Goal: Task Accomplishment & Management: Manage account settings

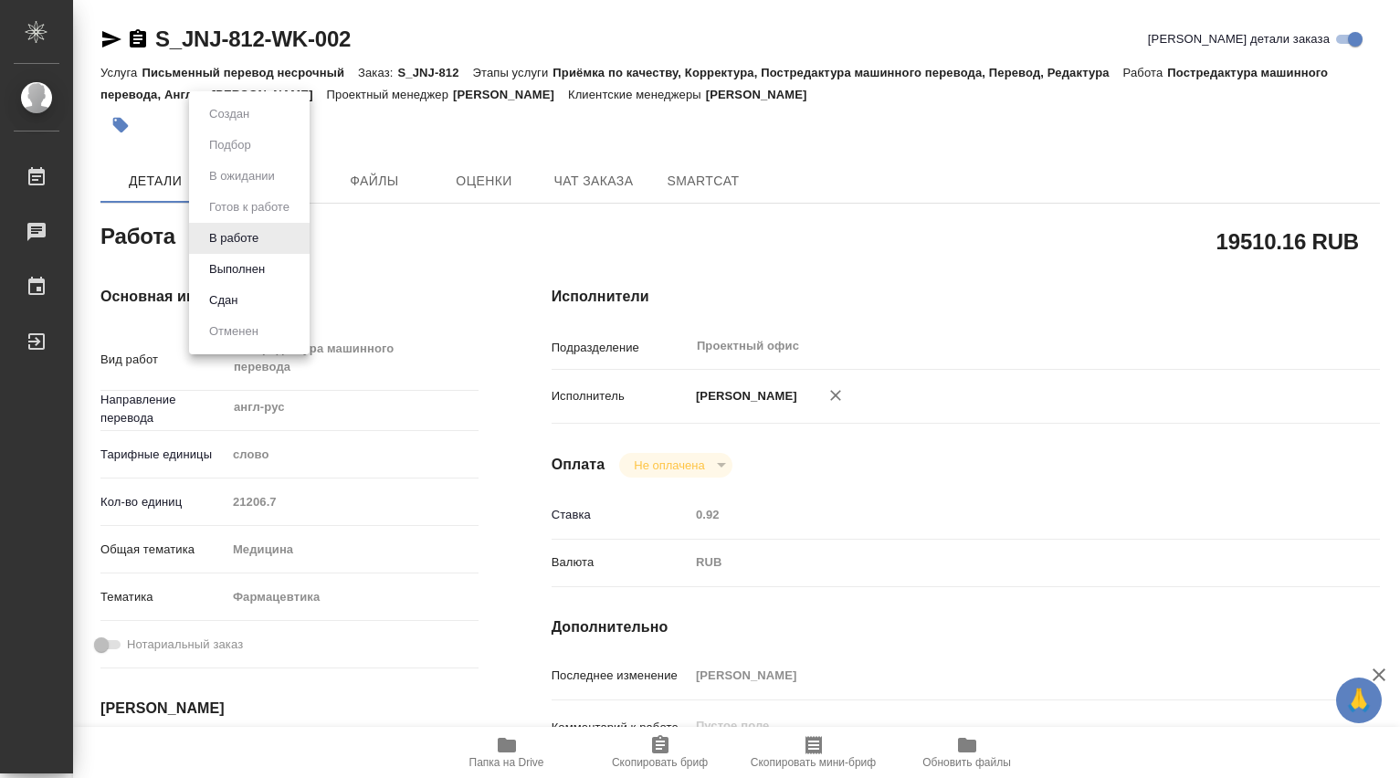
click at [269, 237] on body "🙏 .cls-1 fill:#fff; AWATERA [PERSON_NAME] 0 Чаты График Выйти S_JNJ-812-WK-002 …" at bounding box center [700, 389] width 1400 height 778
click at [248, 124] on button "Выполнен" at bounding box center [229, 114] width 51 height 20
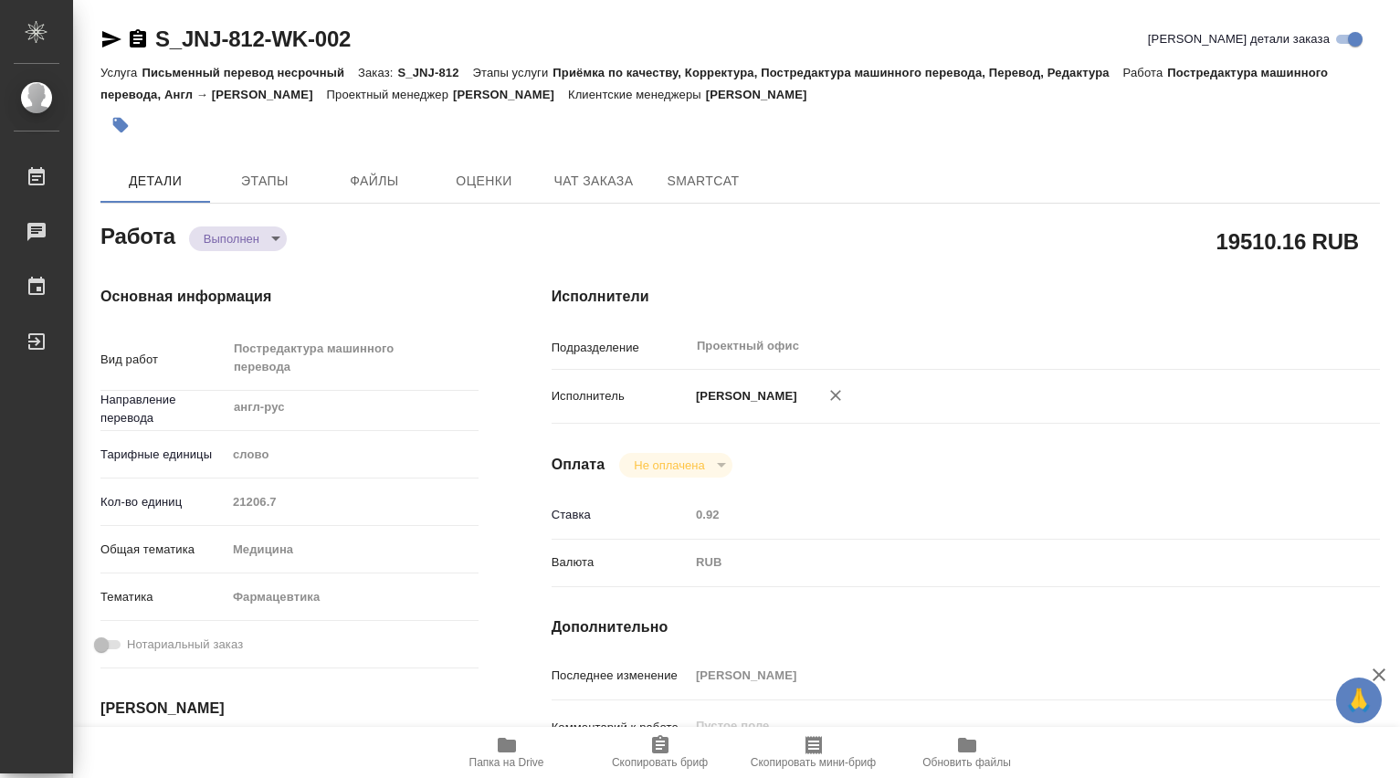
type textarea "x"
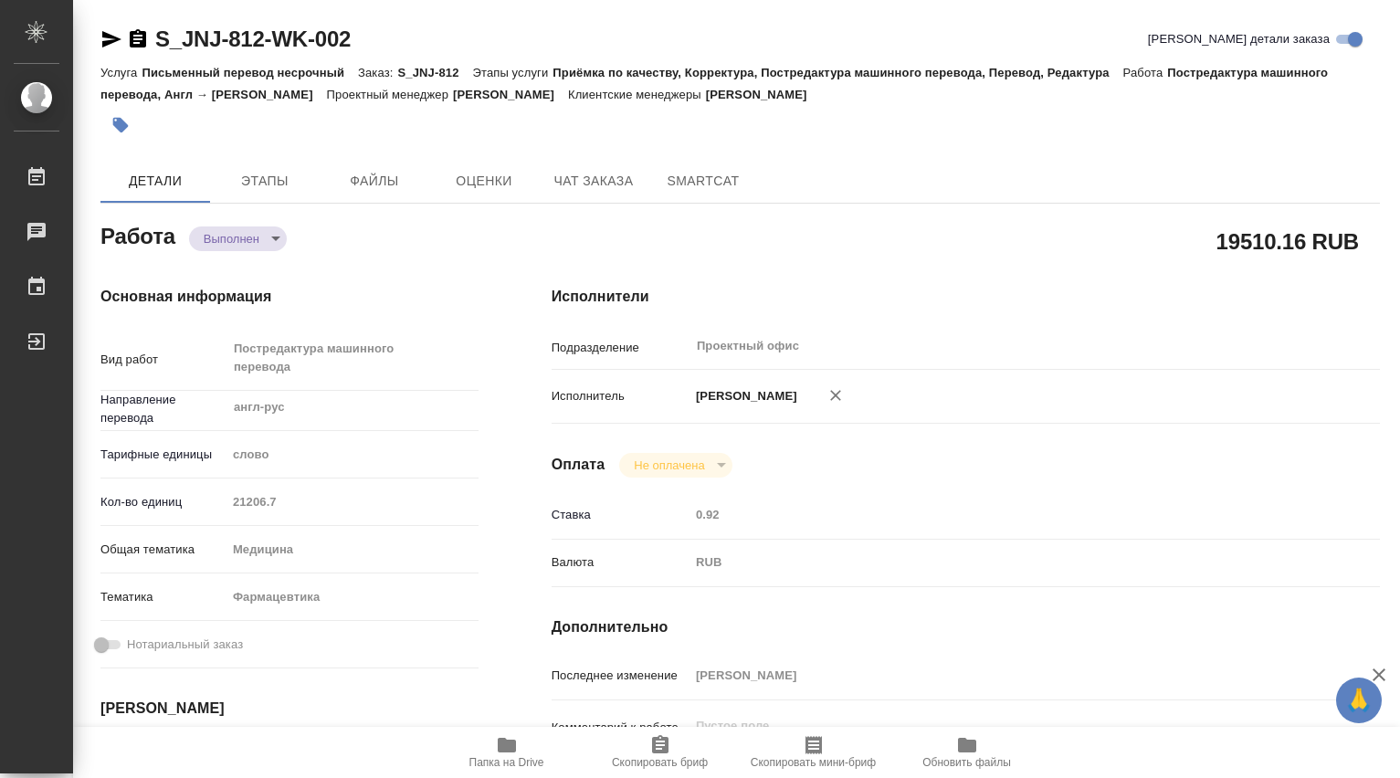
type textarea "x"
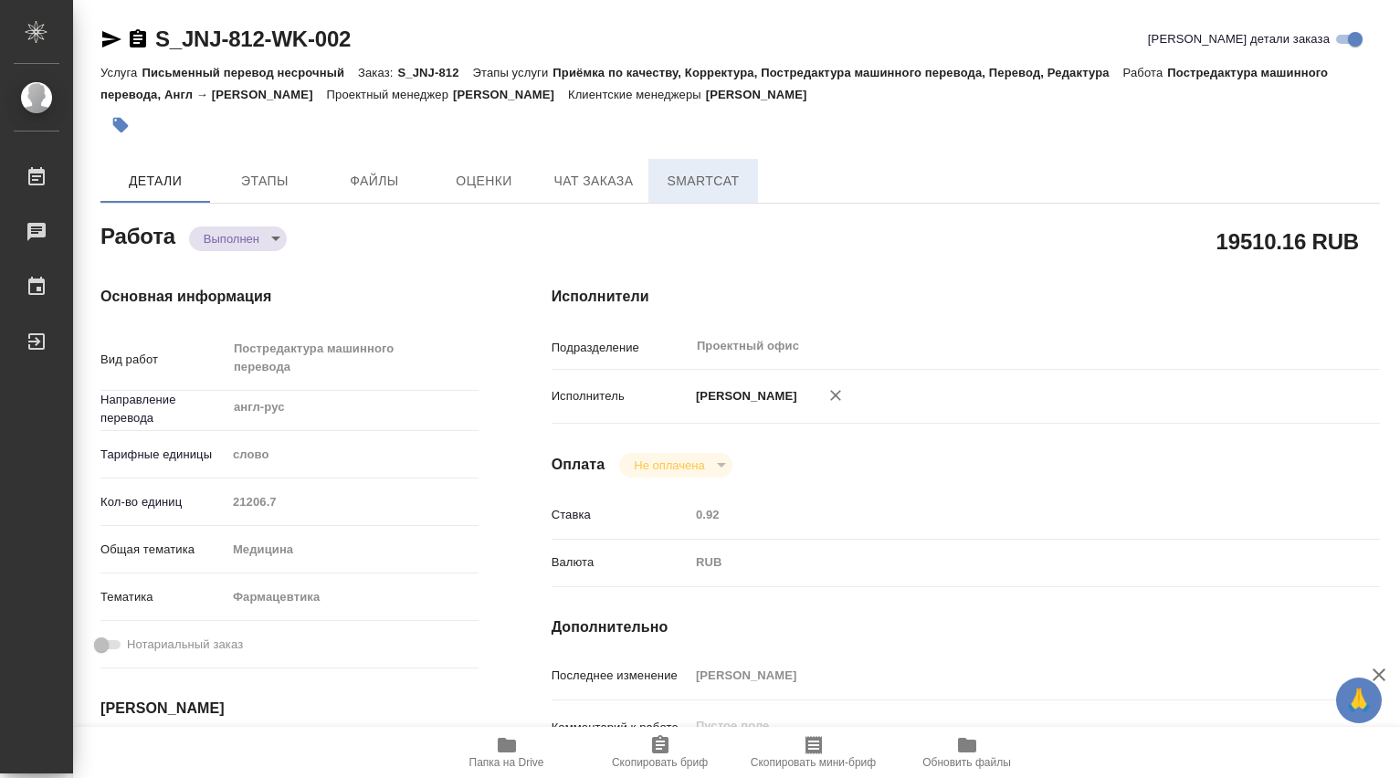
type textarea "x"
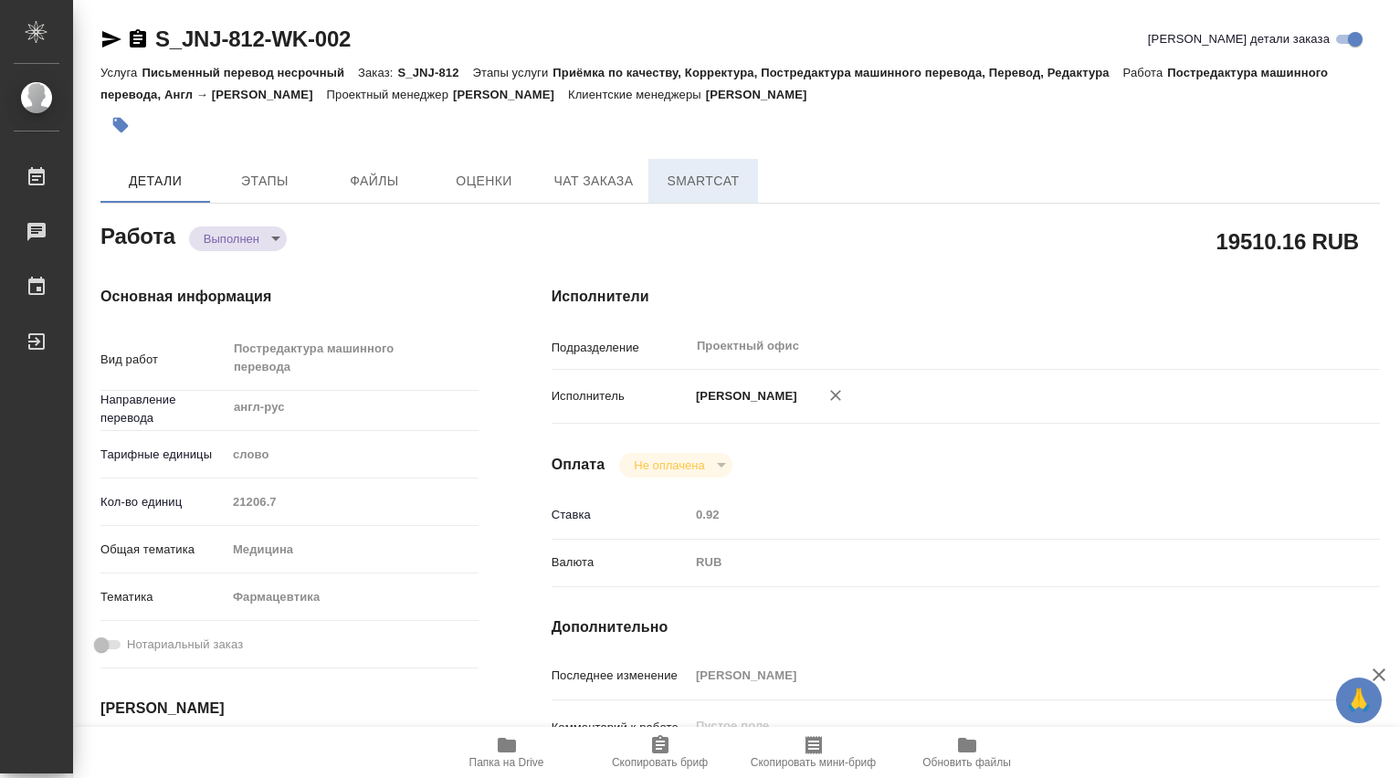
click at [729, 190] on span "SmartCat" at bounding box center [704, 181] width 88 height 23
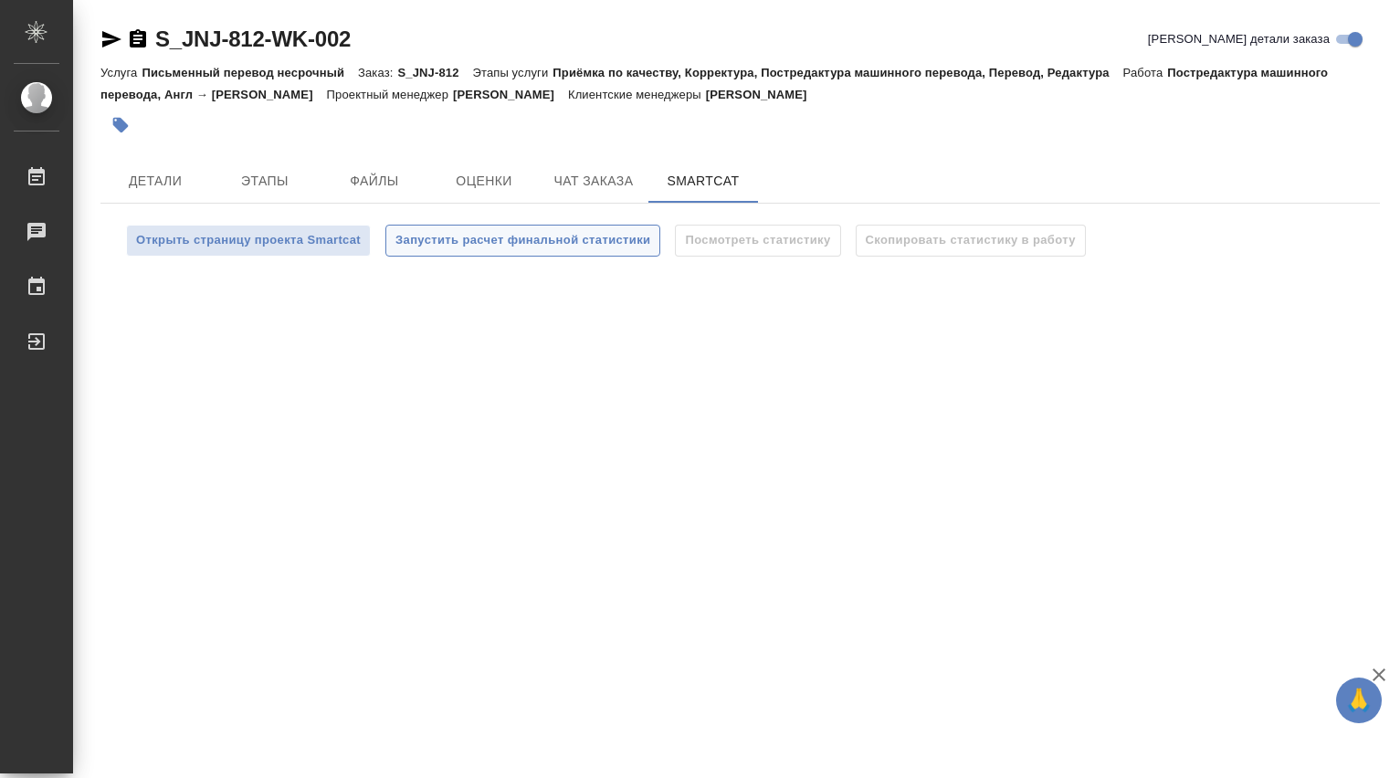
click at [486, 240] on span "Запустить расчет финальной статистики" at bounding box center [523, 240] width 255 height 21
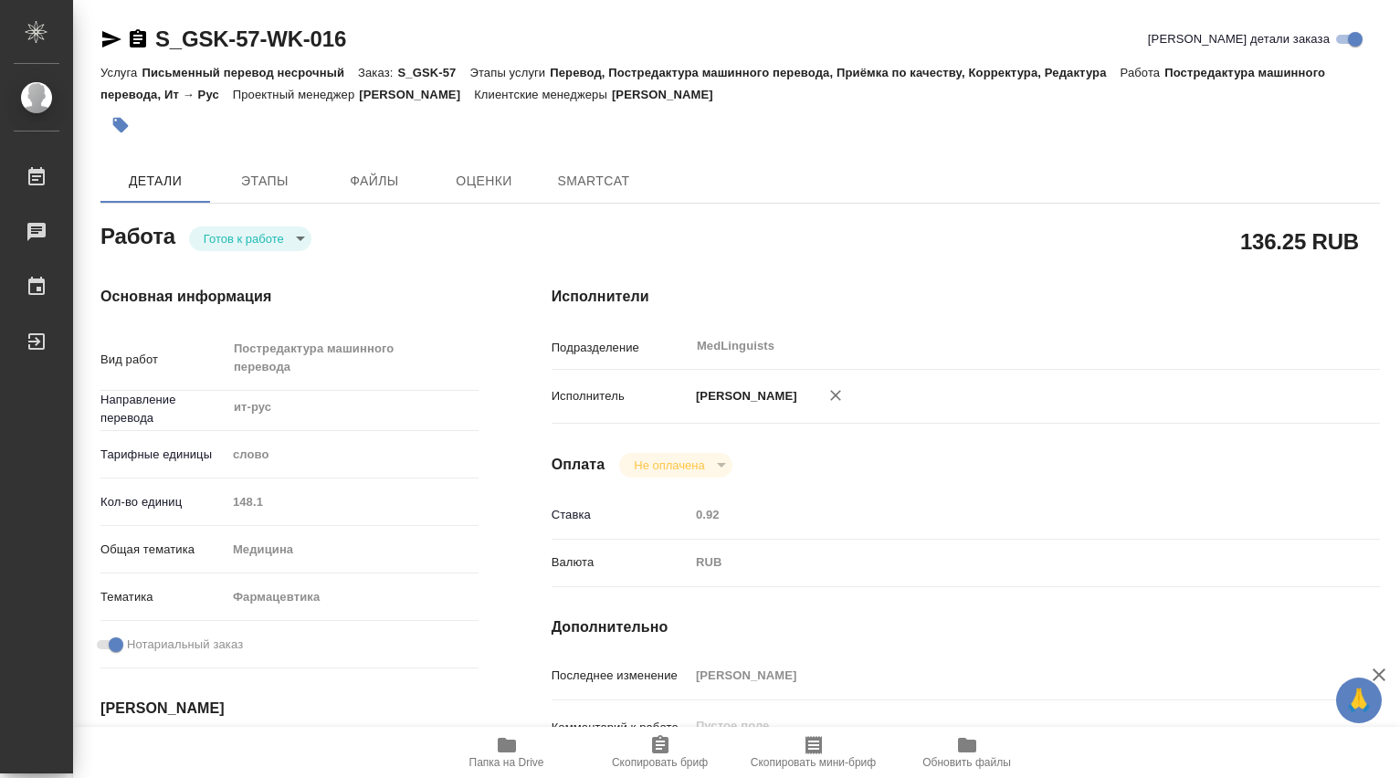
type textarea "x"
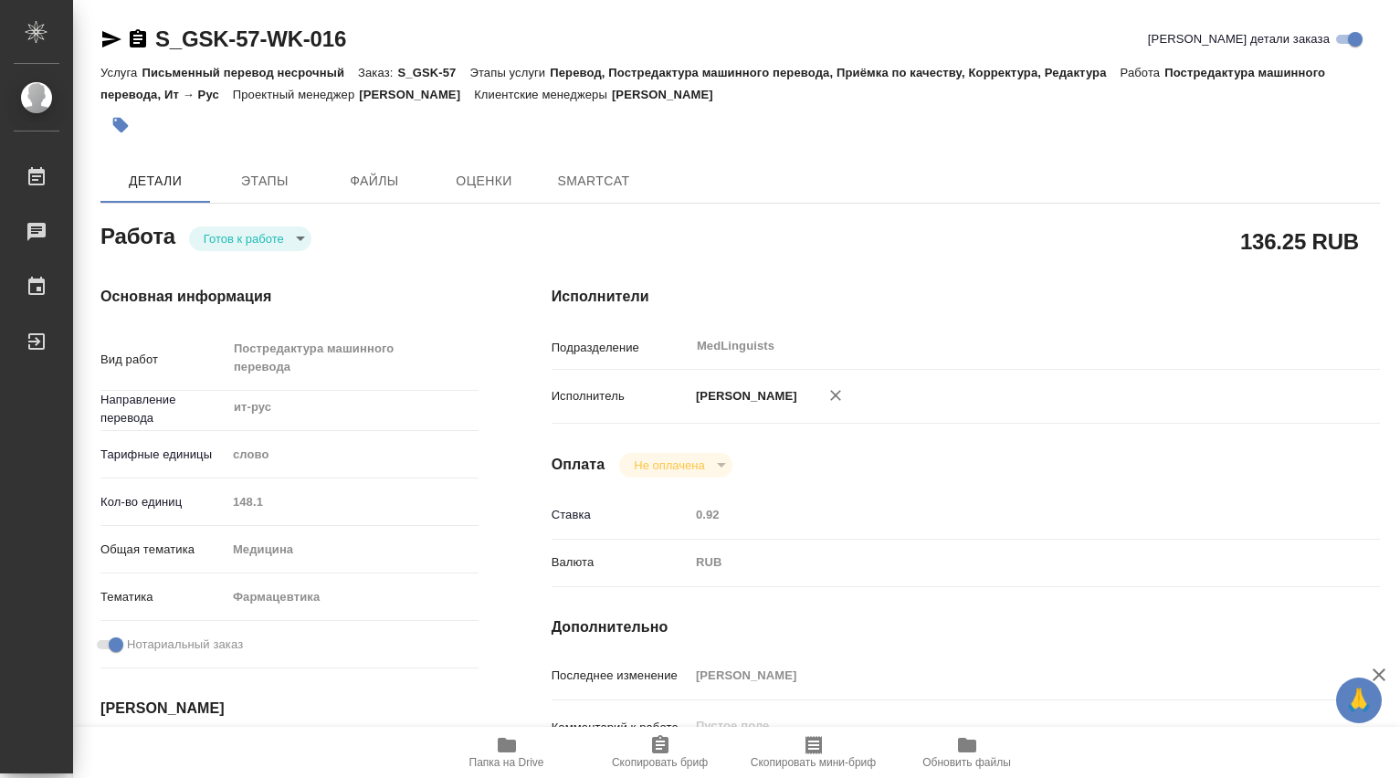
type textarea "x"
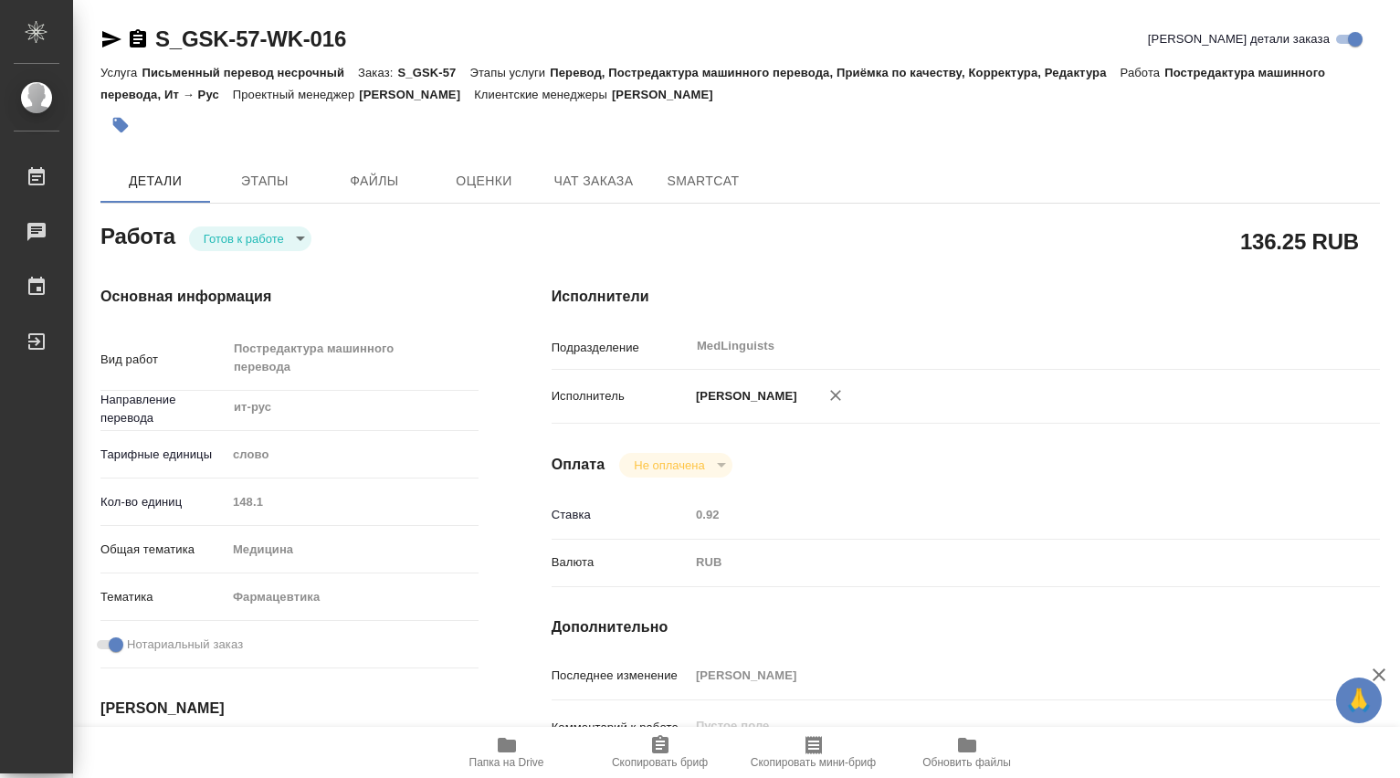
type textarea "x"
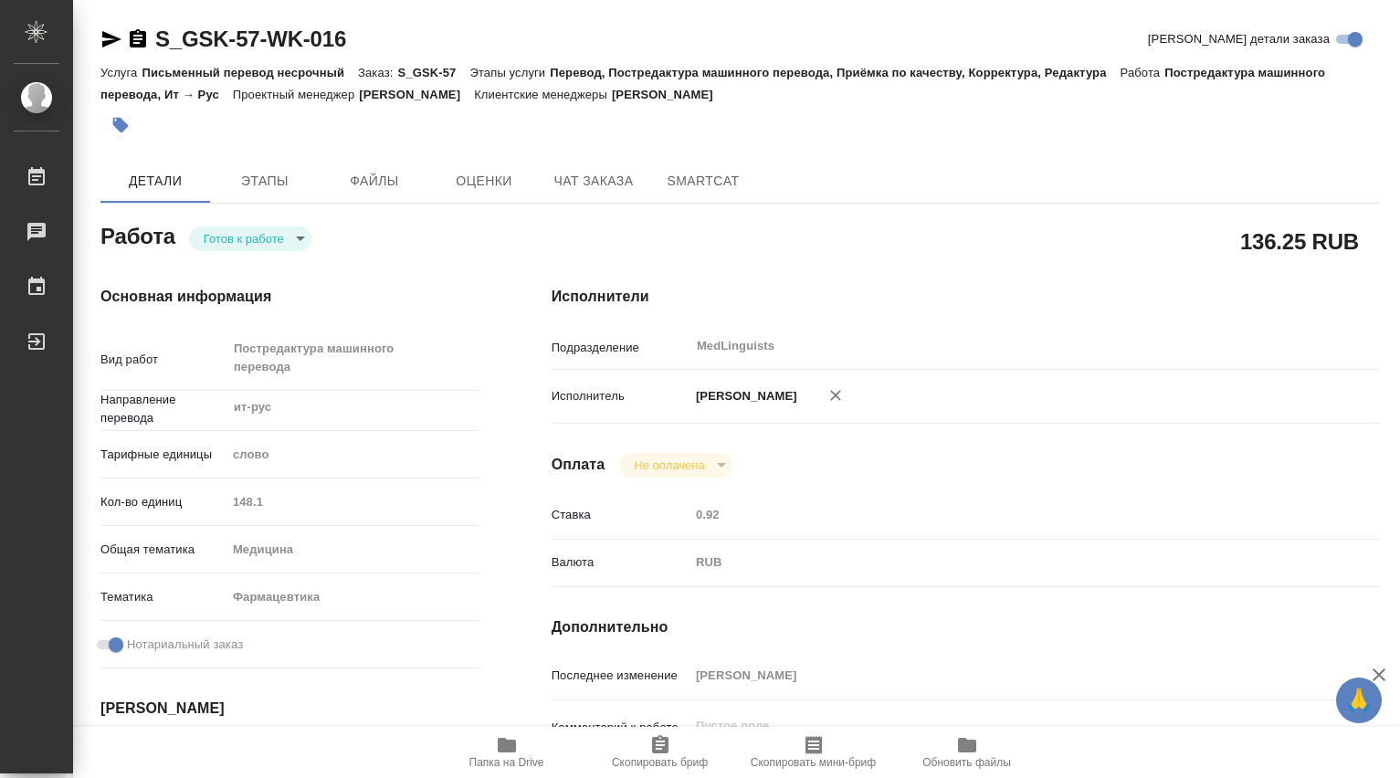
click at [302, 232] on body "🙏 .cls-1 fill:#fff; AWATERA Dmitrieva Olga Работы Чаты График Выйти S_GSK-57-WK…" at bounding box center [700, 389] width 1400 height 778
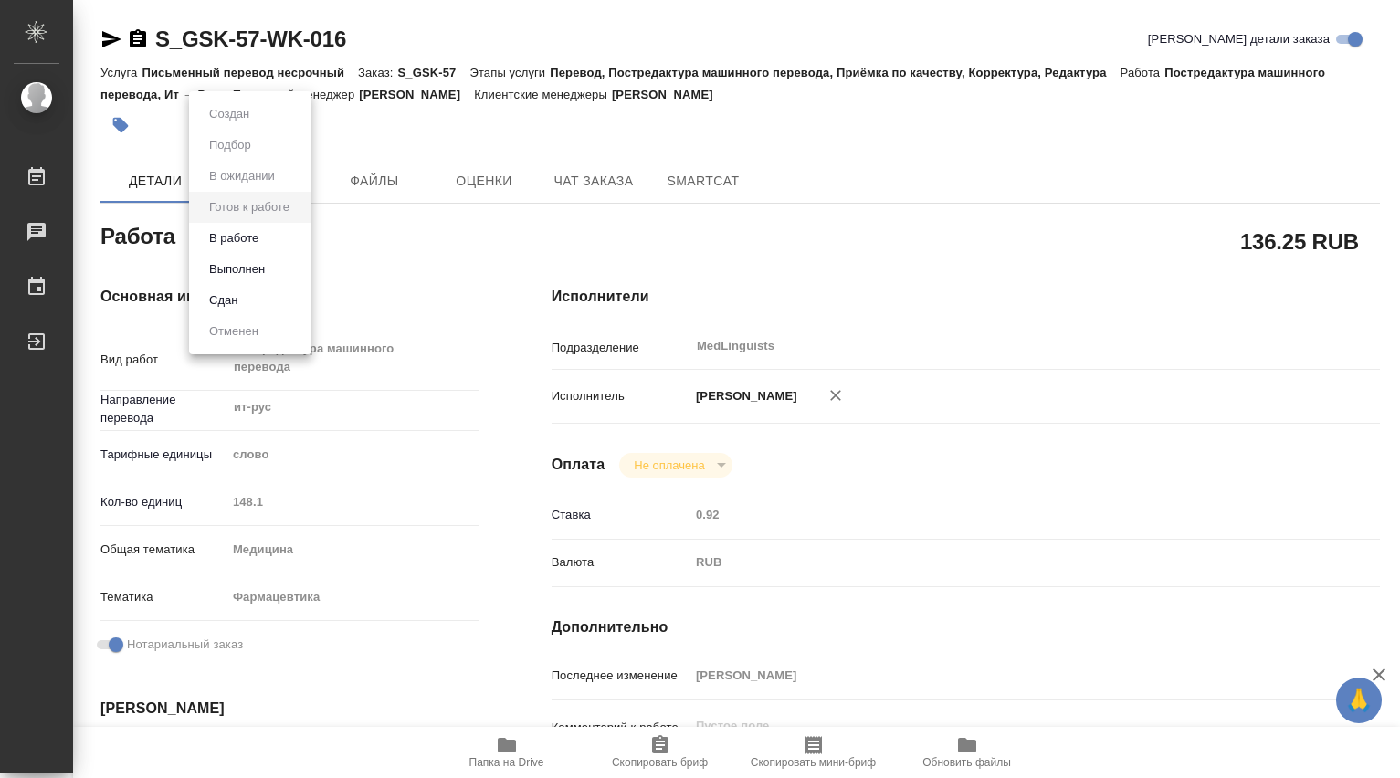
type textarea "x"
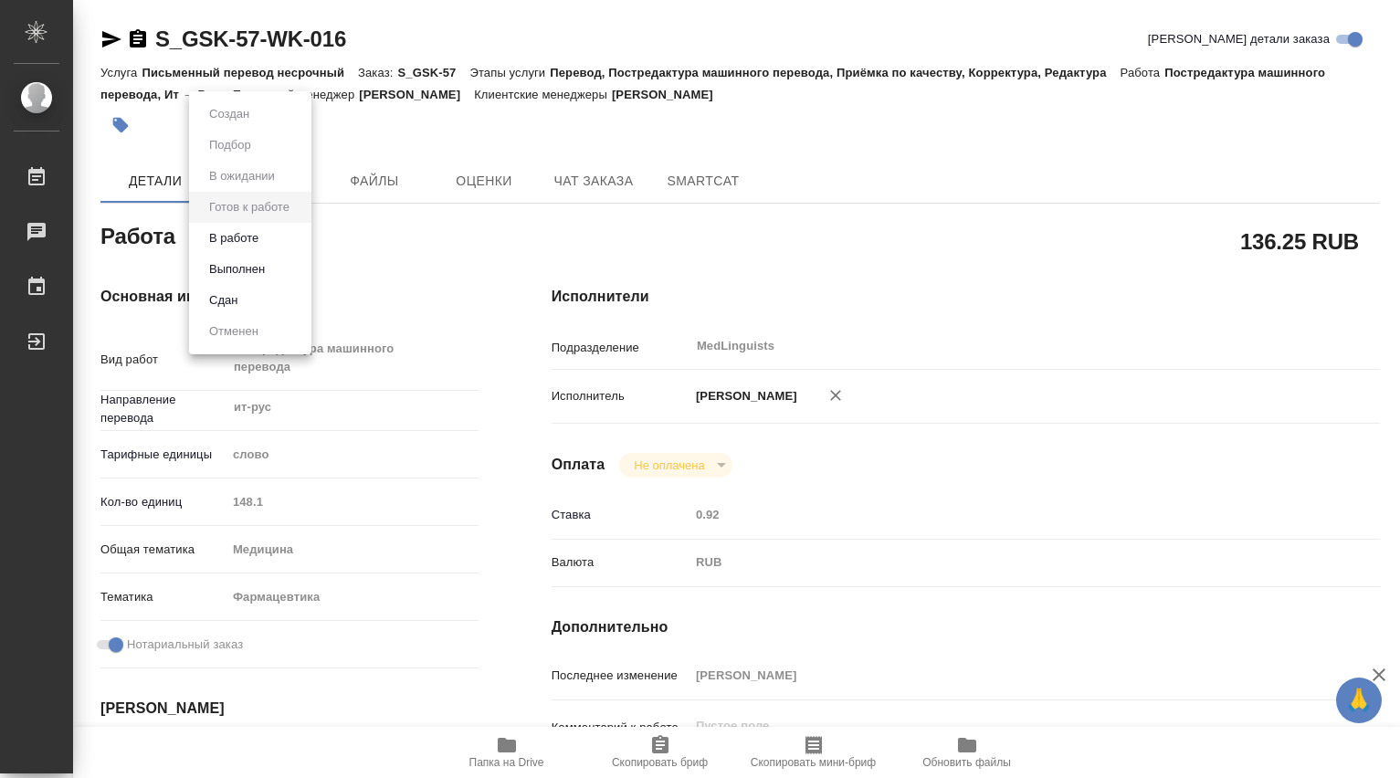
click at [268, 241] on li "В работе" at bounding box center [250, 238] width 122 height 31
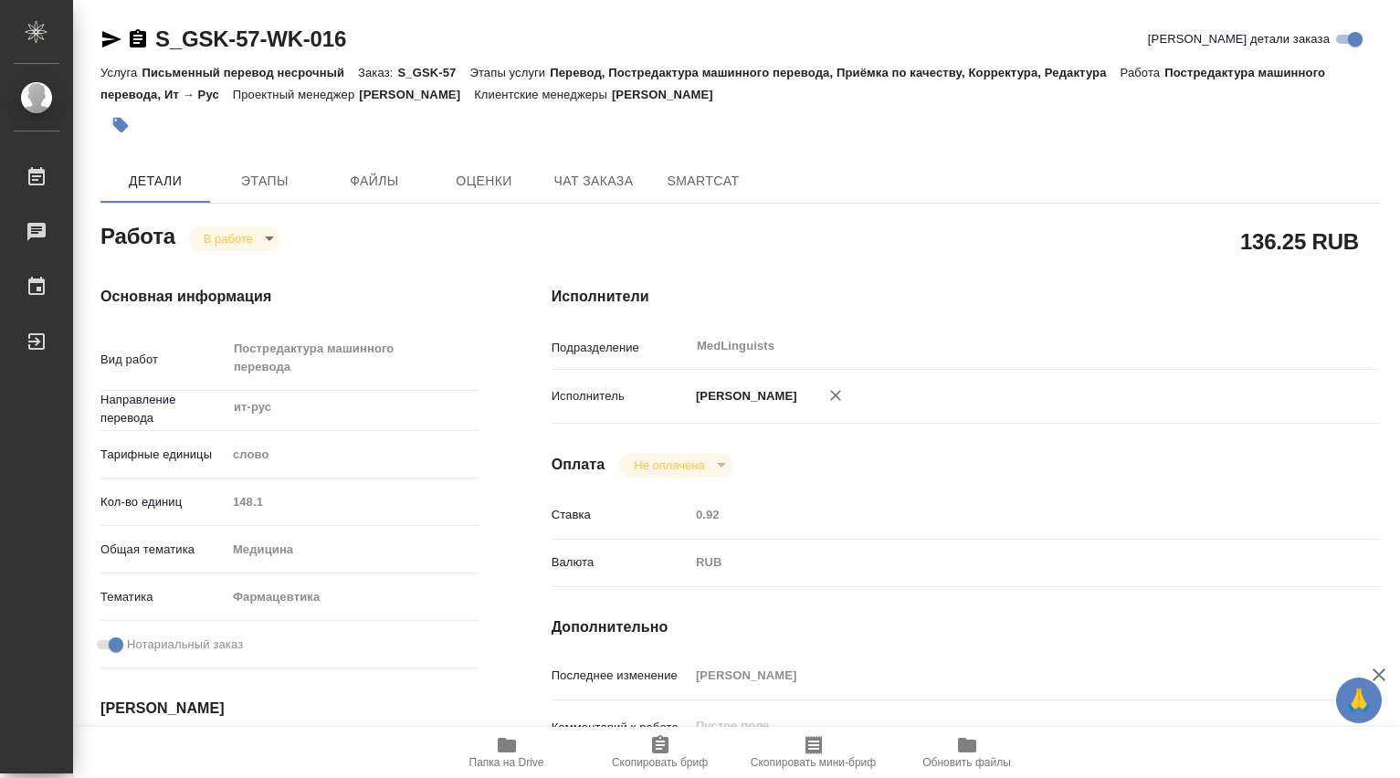
type textarea "x"
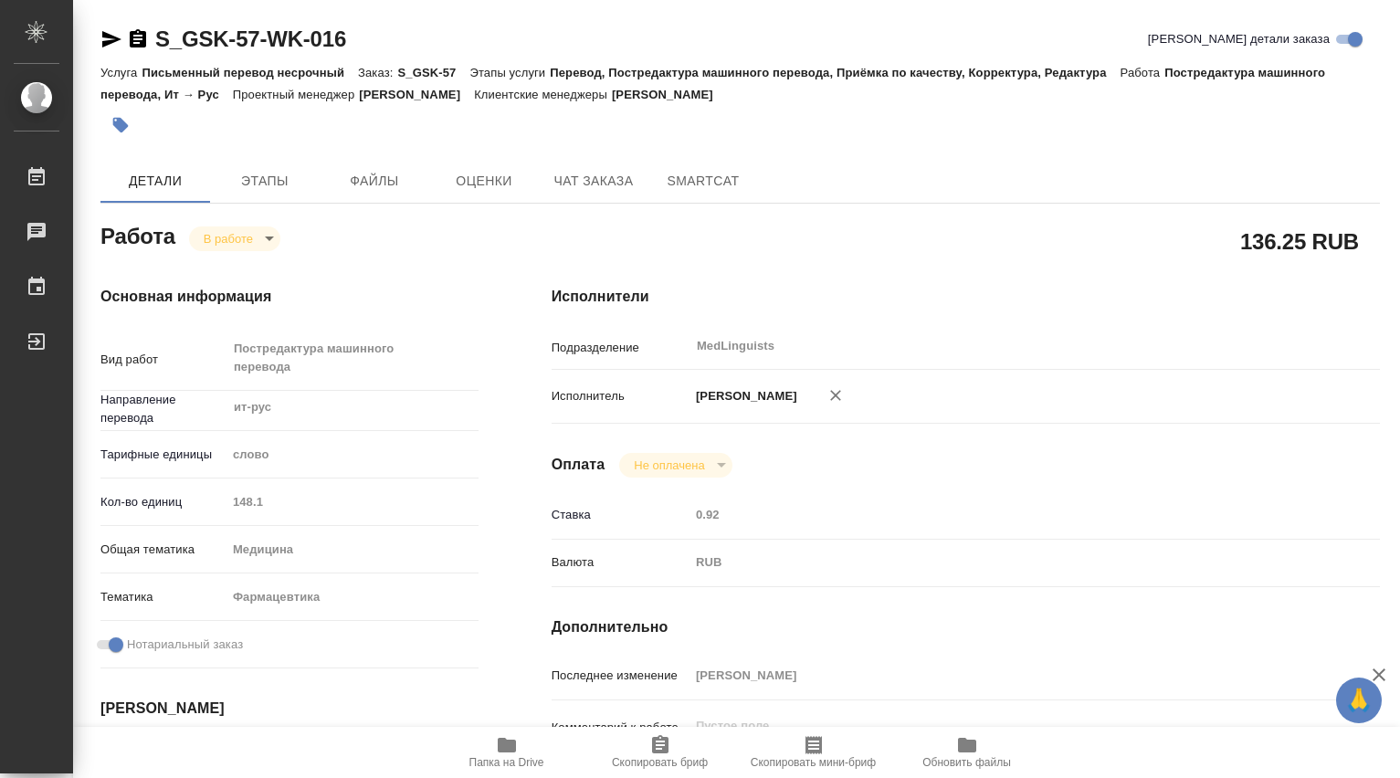
type textarea "x"
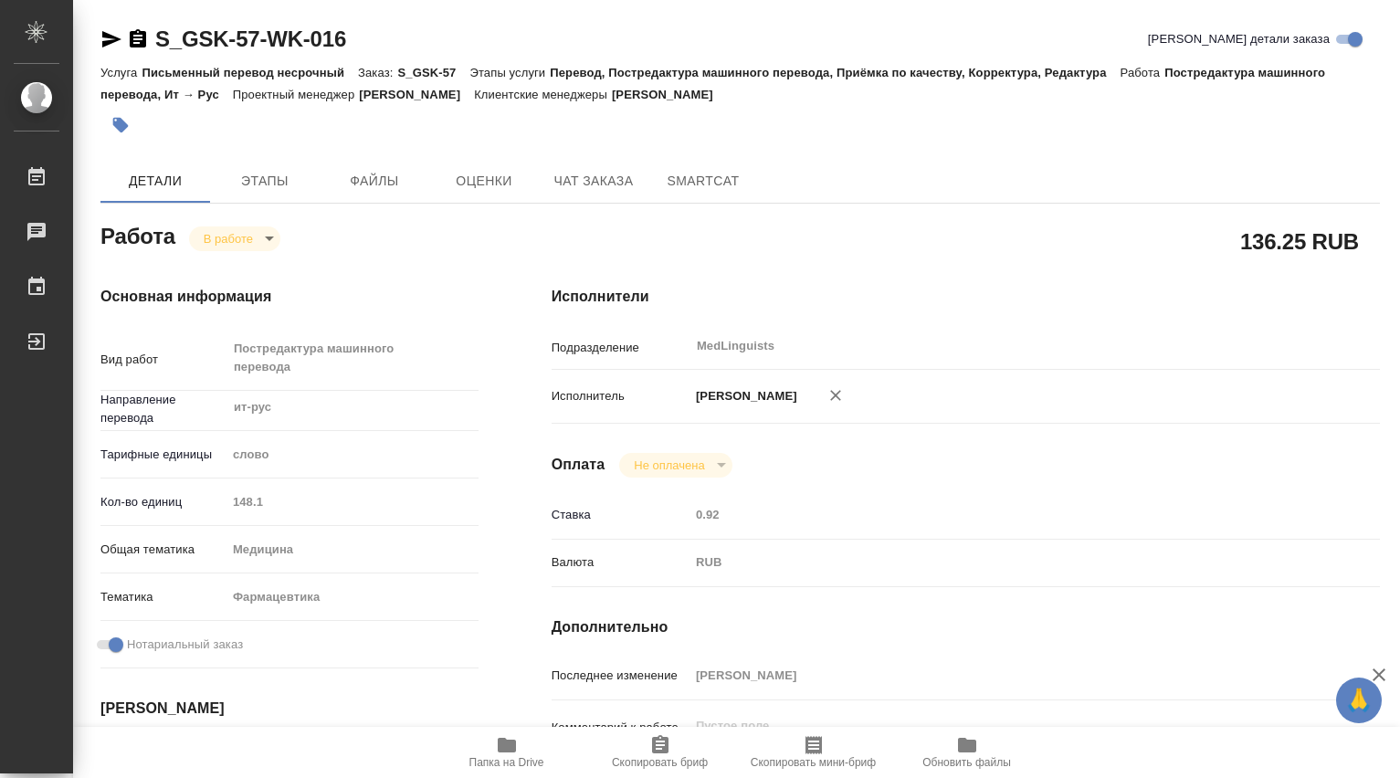
type textarea "x"
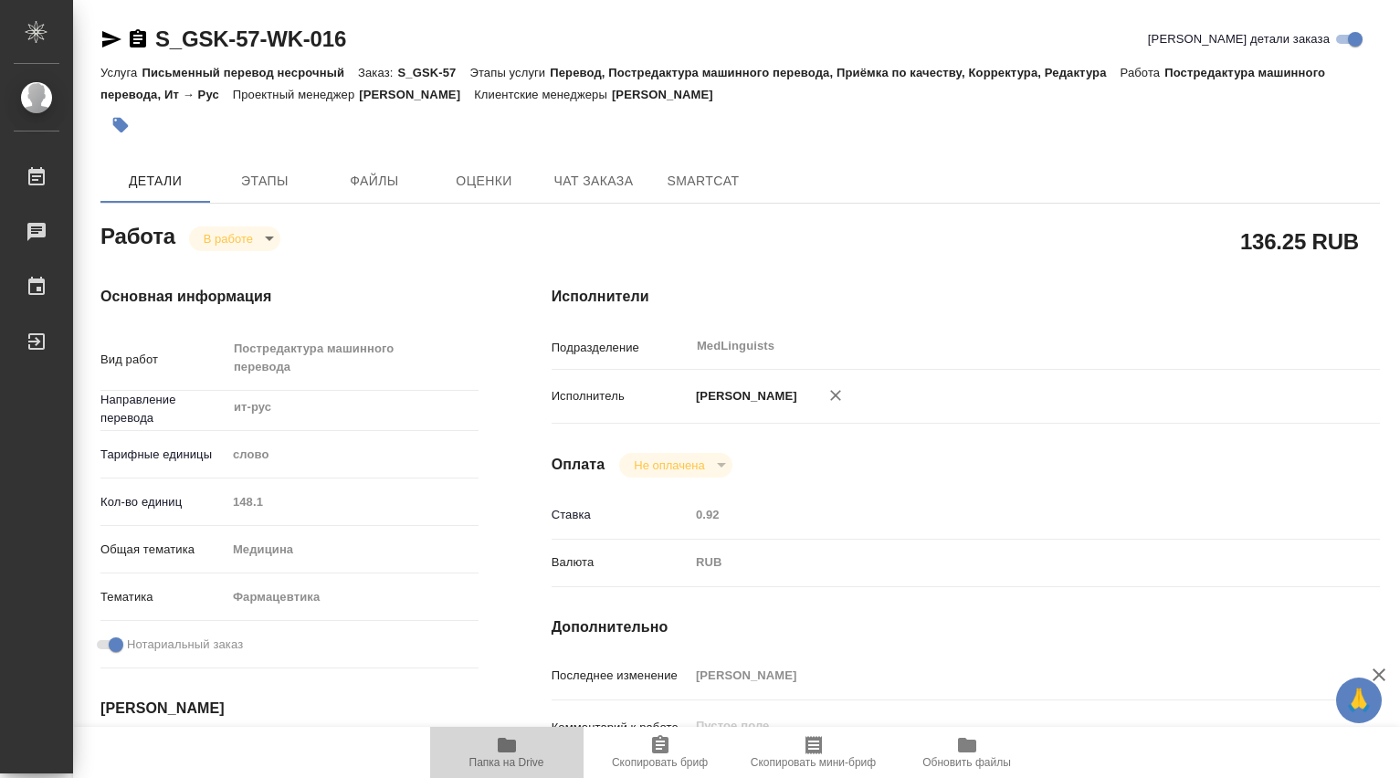
click at [507, 745] on icon "button" at bounding box center [507, 745] width 18 height 15
click at [521, 748] on span "Папка на Drive" at bounding box center [507, 751] width 132 height 35
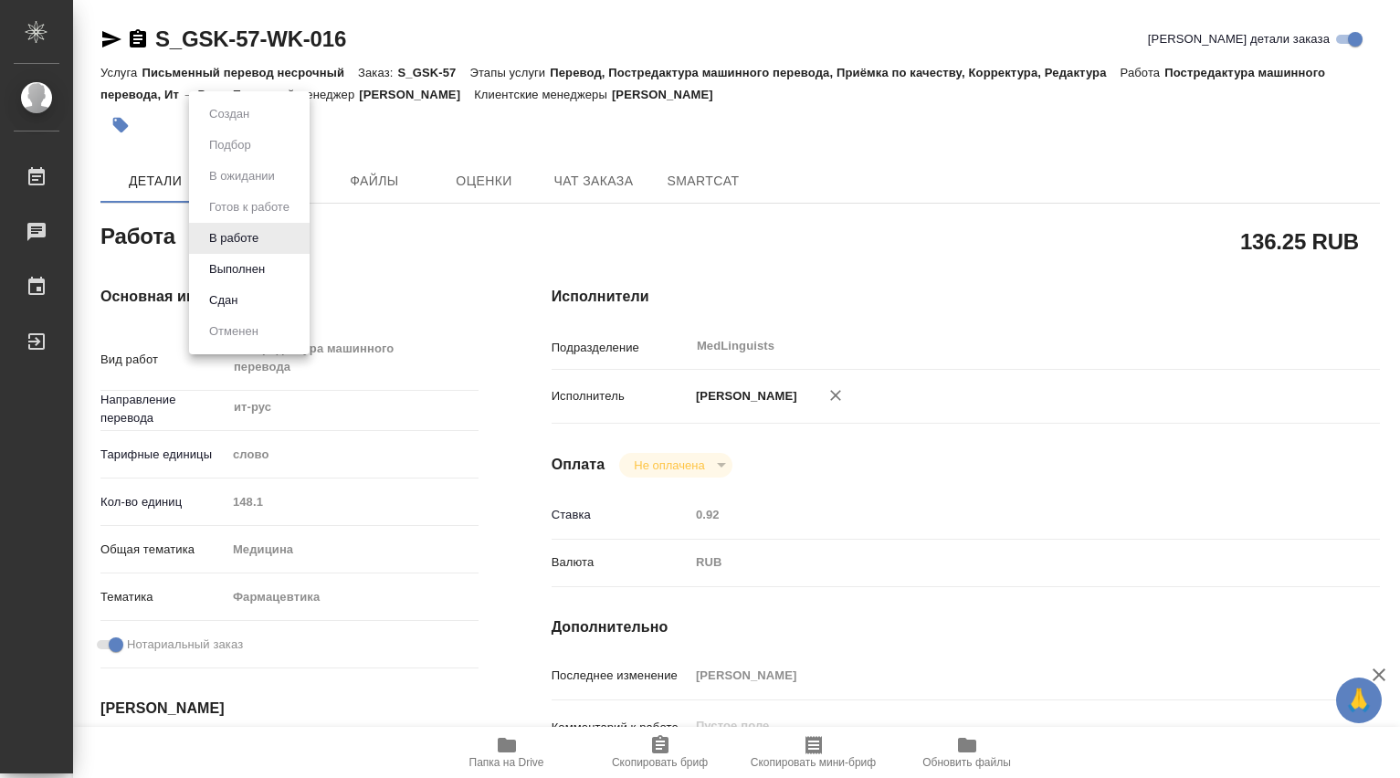
click at [265, 244] on body "🙏 .cls-1 fill:#fff; AWATERA Dmitrieva Olga Работы 0 Чаты График Выйти S_GSK-57-…" at bounding box center [700, 389] width 1400 height 778
click at [259, 269] on button "Выполнен" at bounding box center [237, 269] width 67 height 20
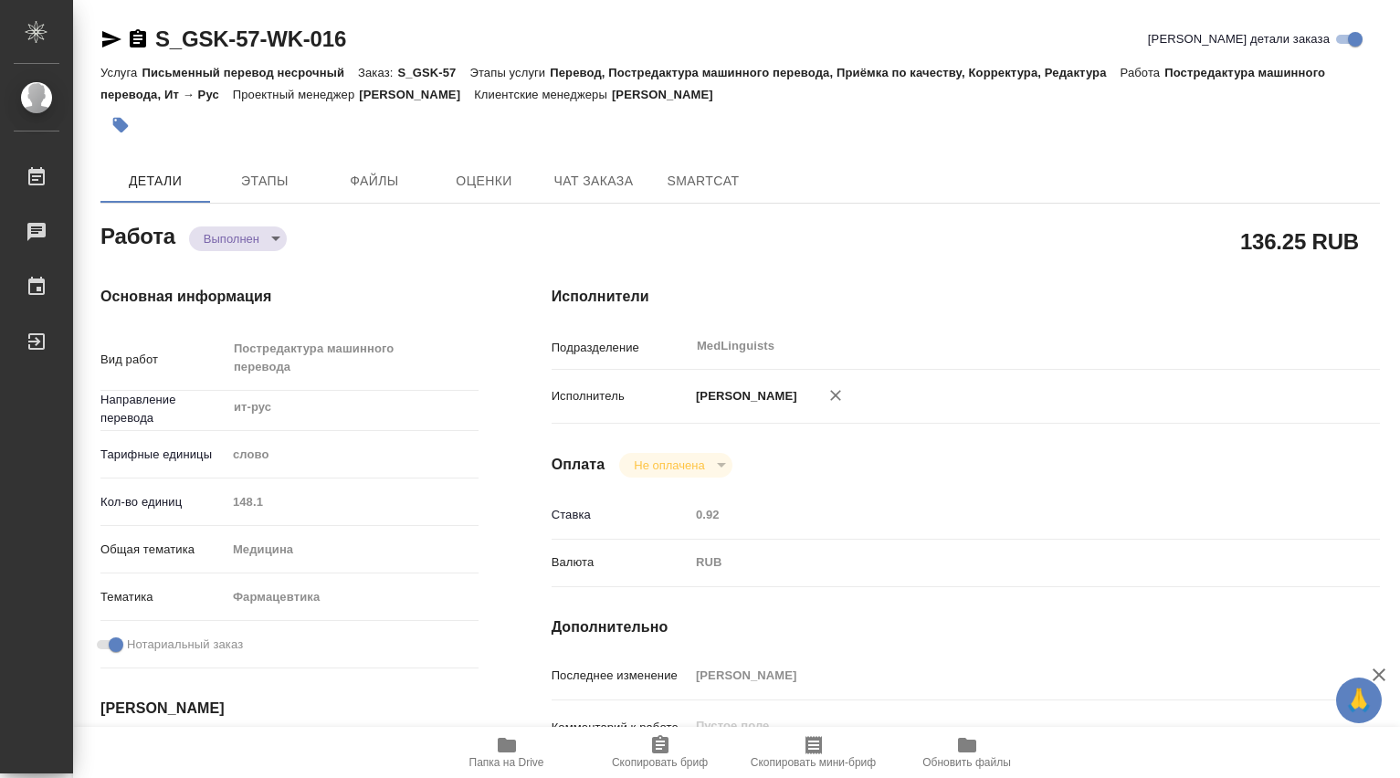
type textarea "x"
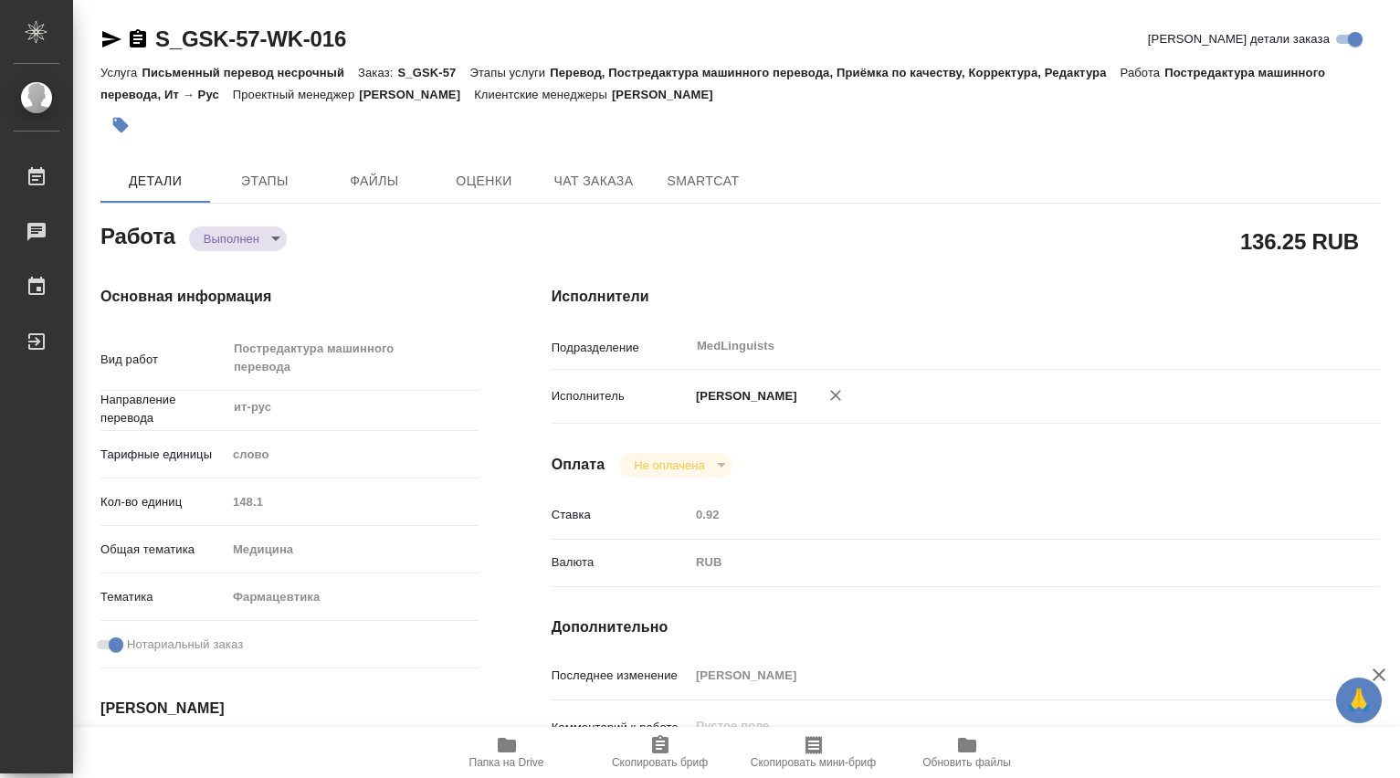
type textarea "x"
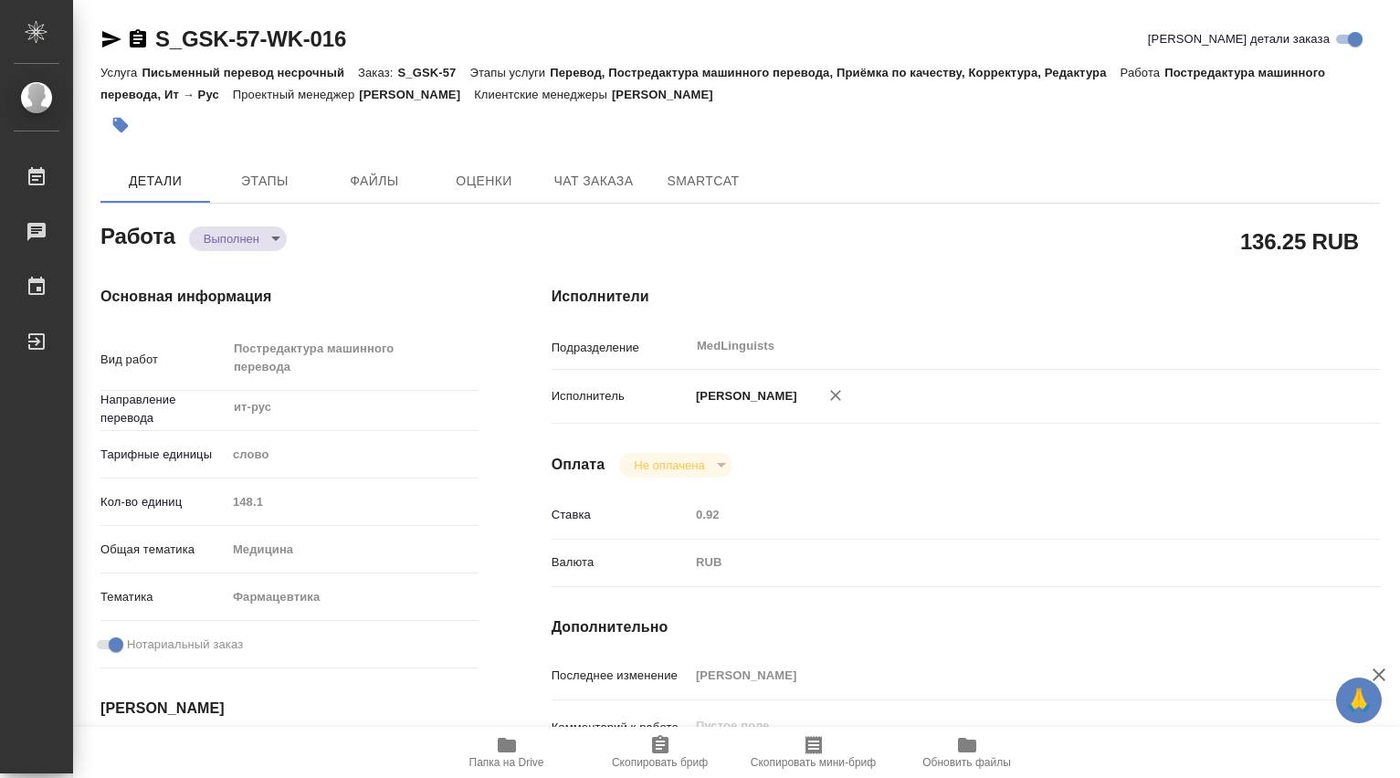
type textarea "x"
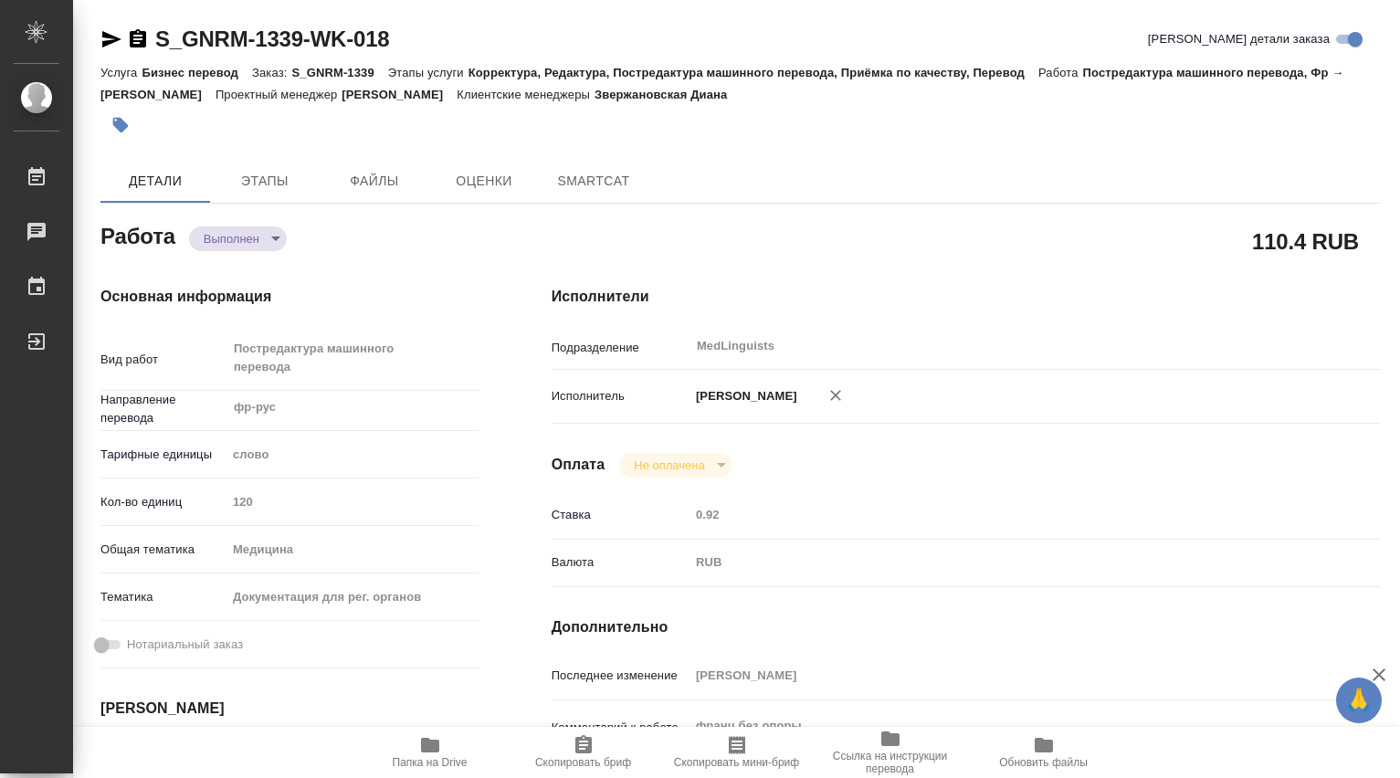
type textarea "x"
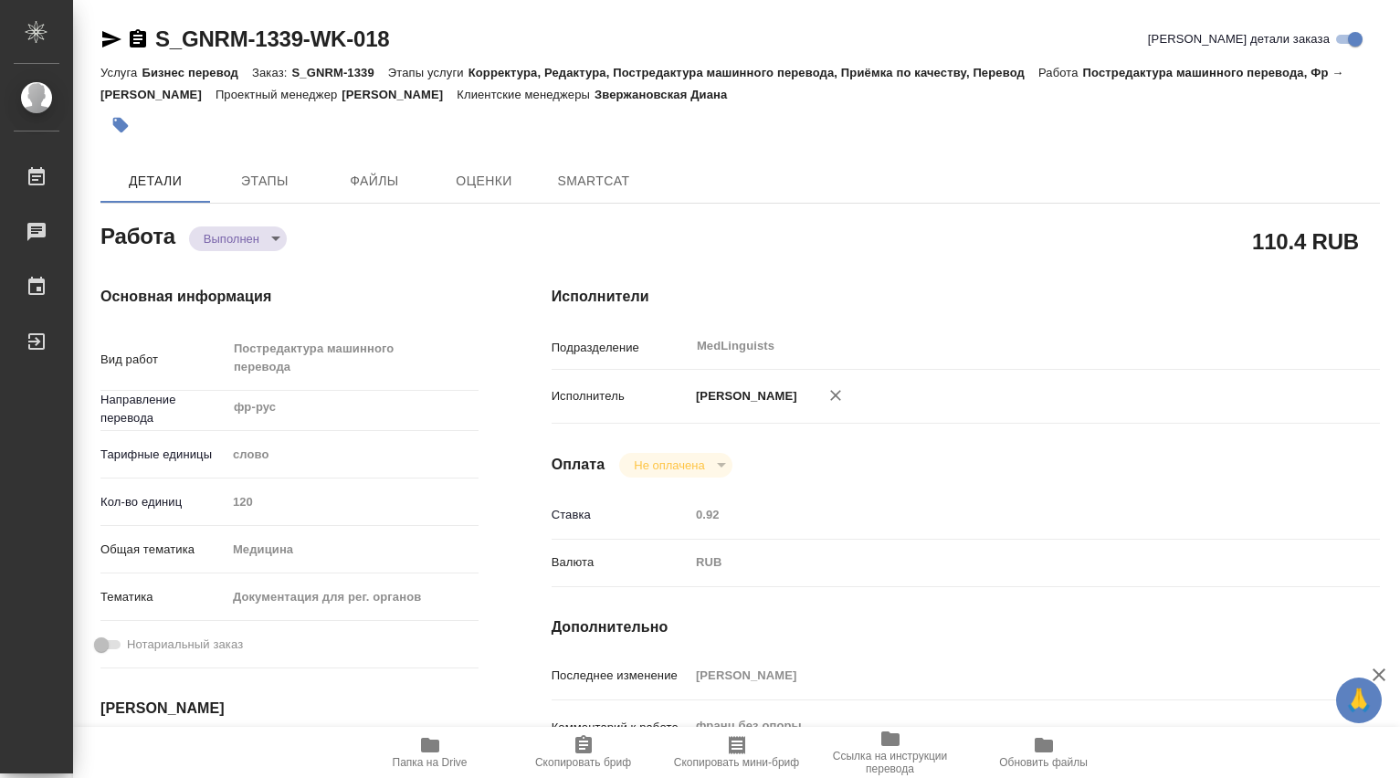
type textarea "x"
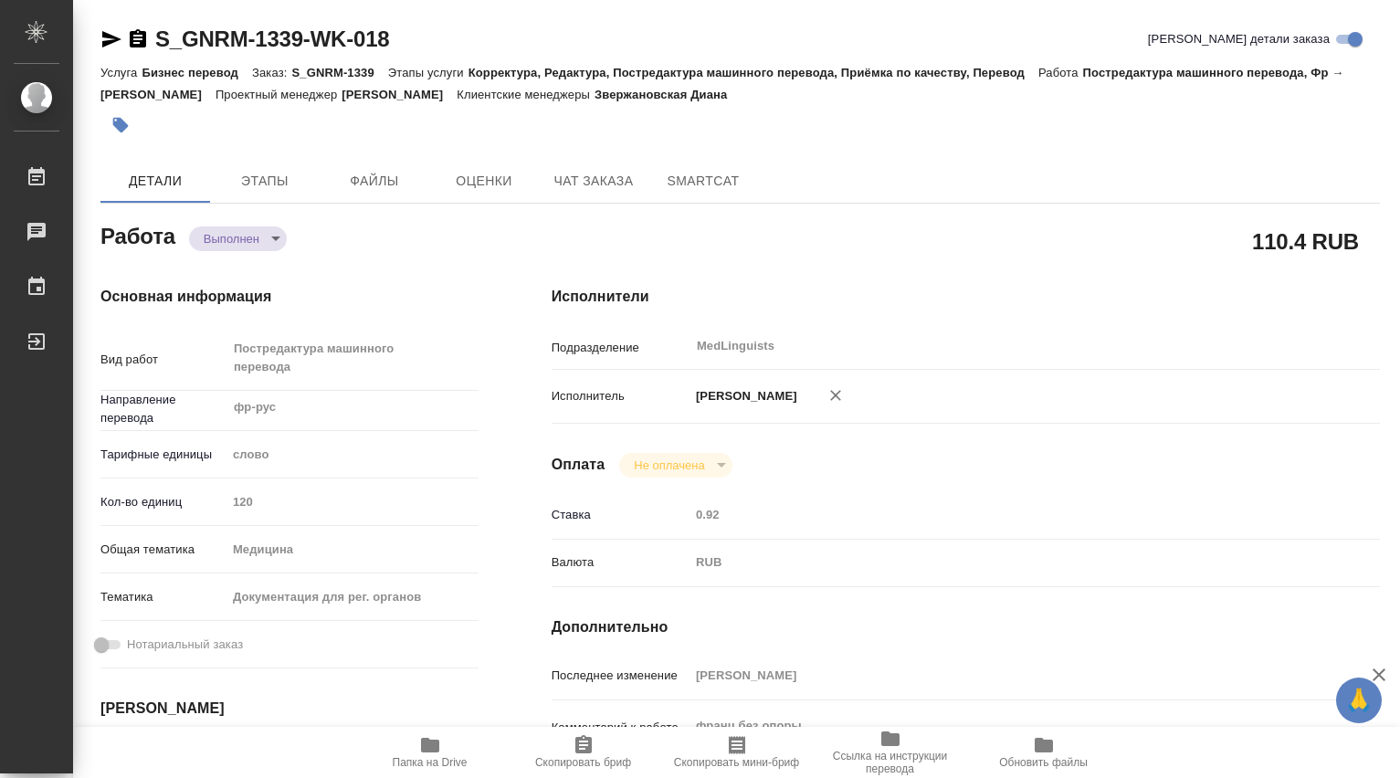
type textarea "x"
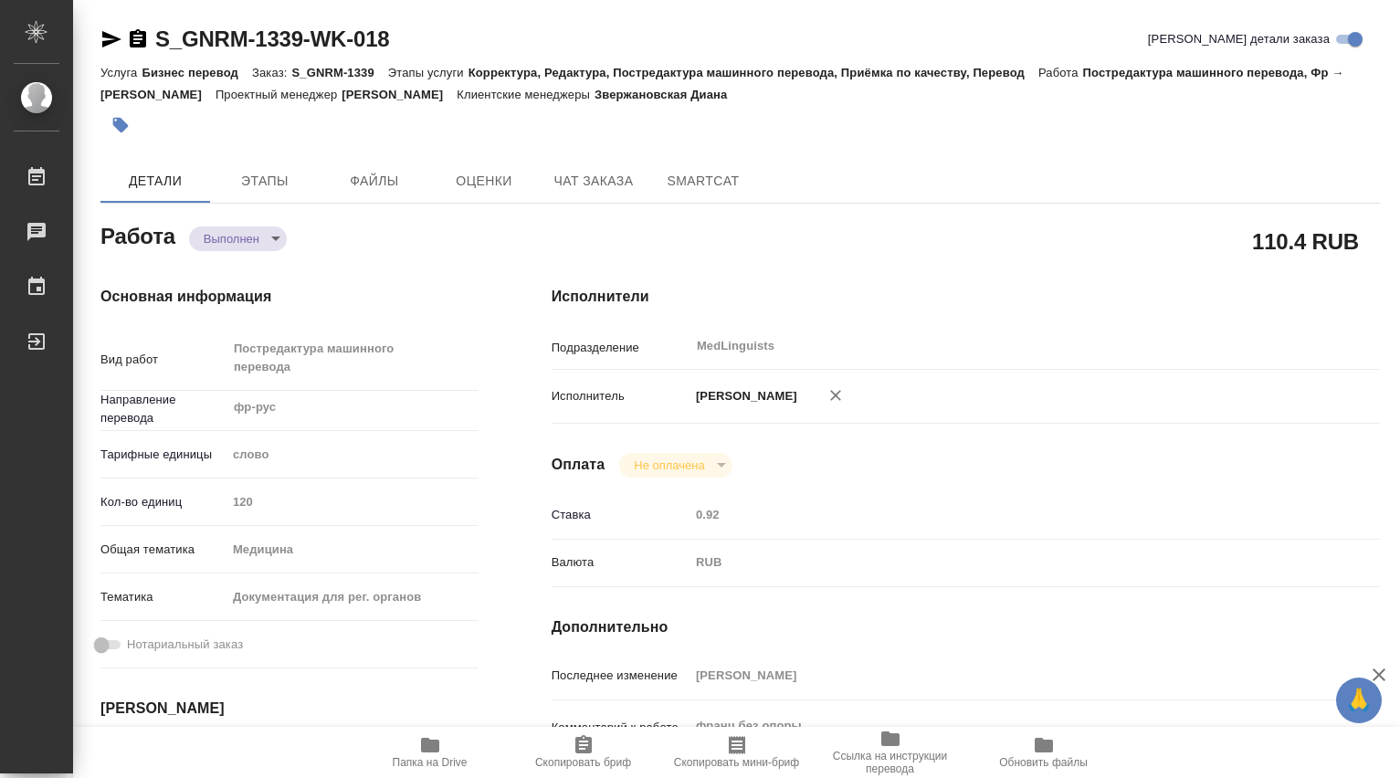
type textarea "x"
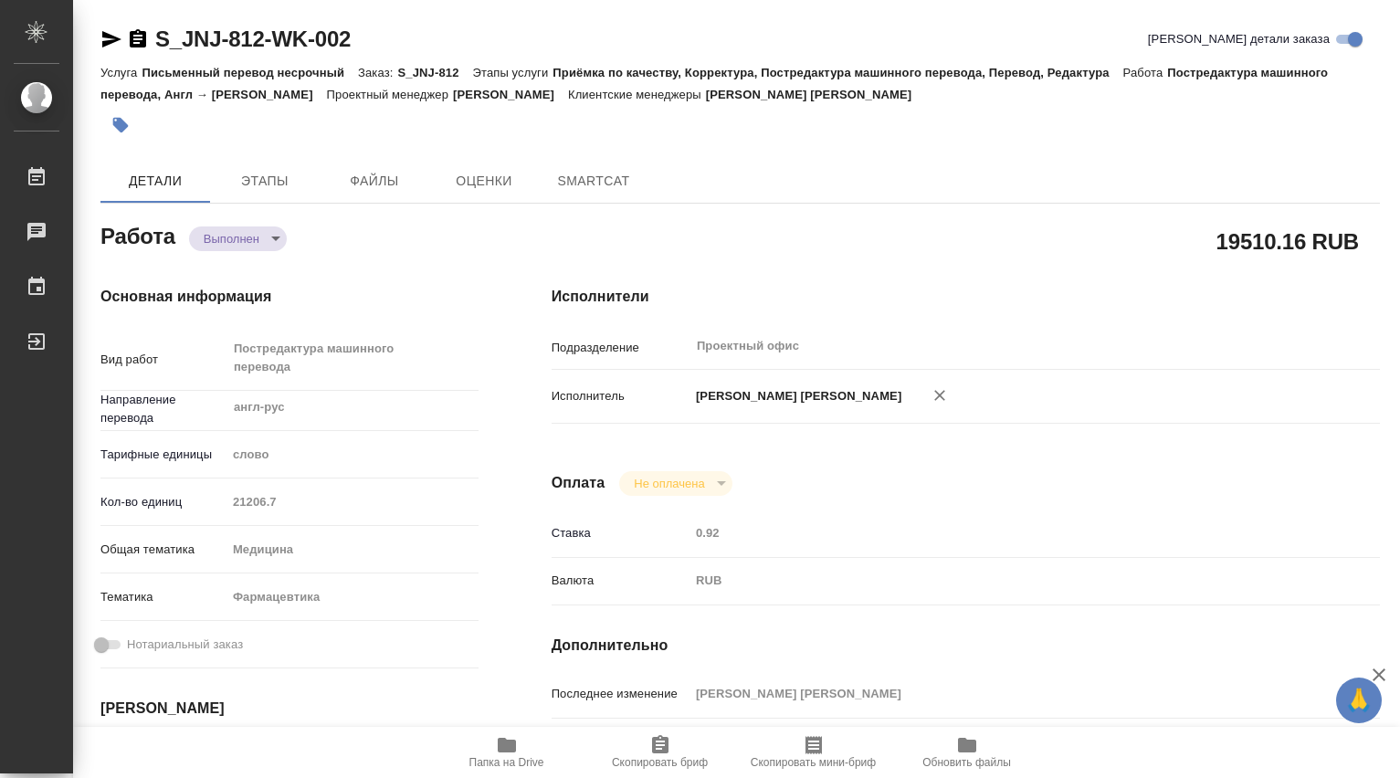
type textarea "x"
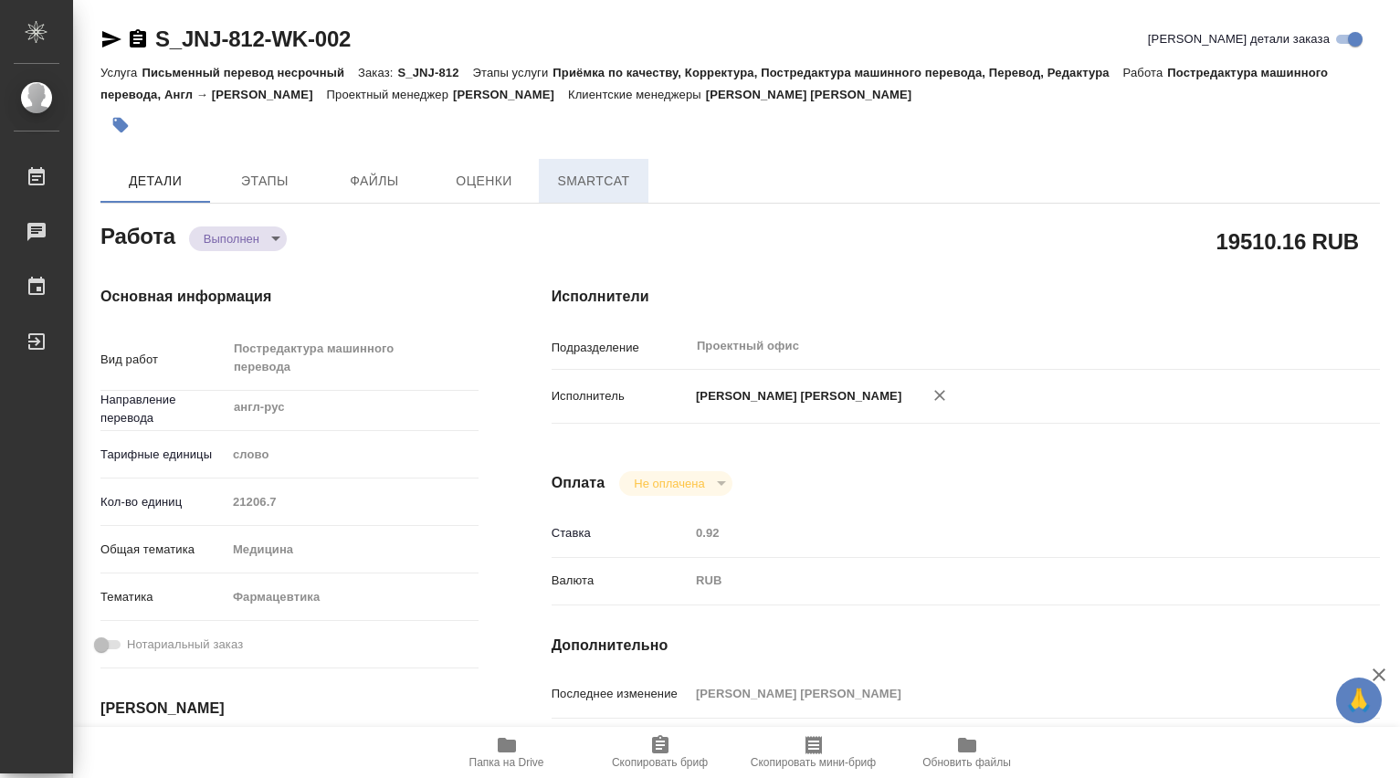
type textarea "x"
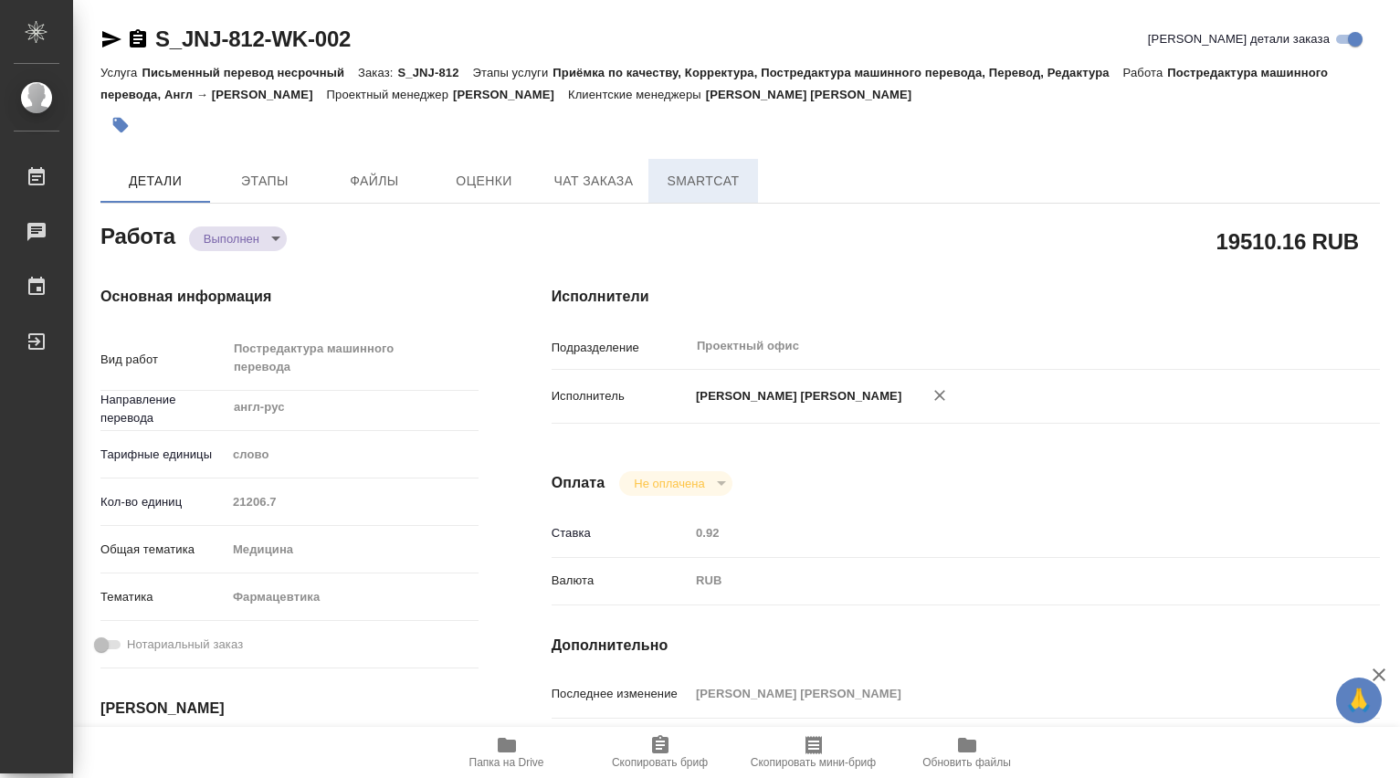
type textarea "x"
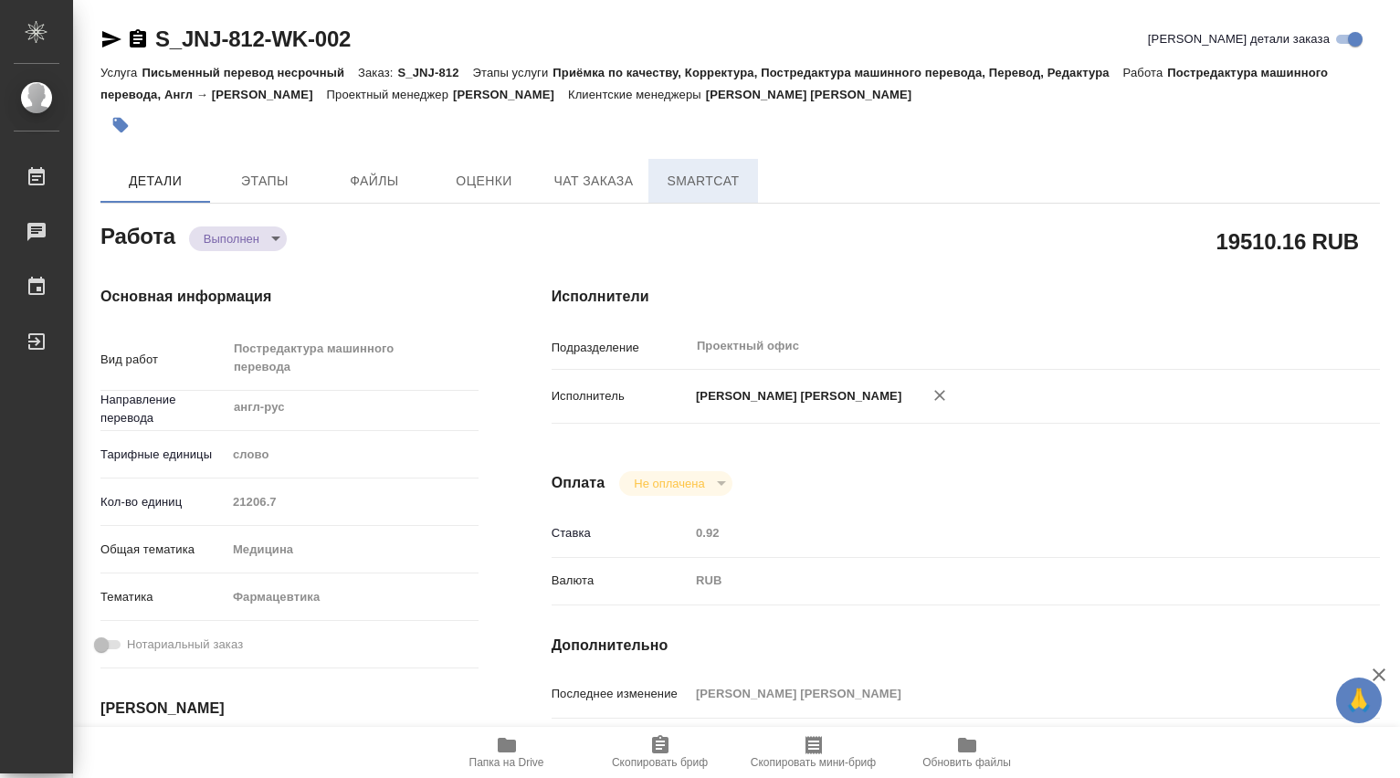
click at [697, 177] on span "SmartCat" at bounding box center [704, 181] width 88 height 23
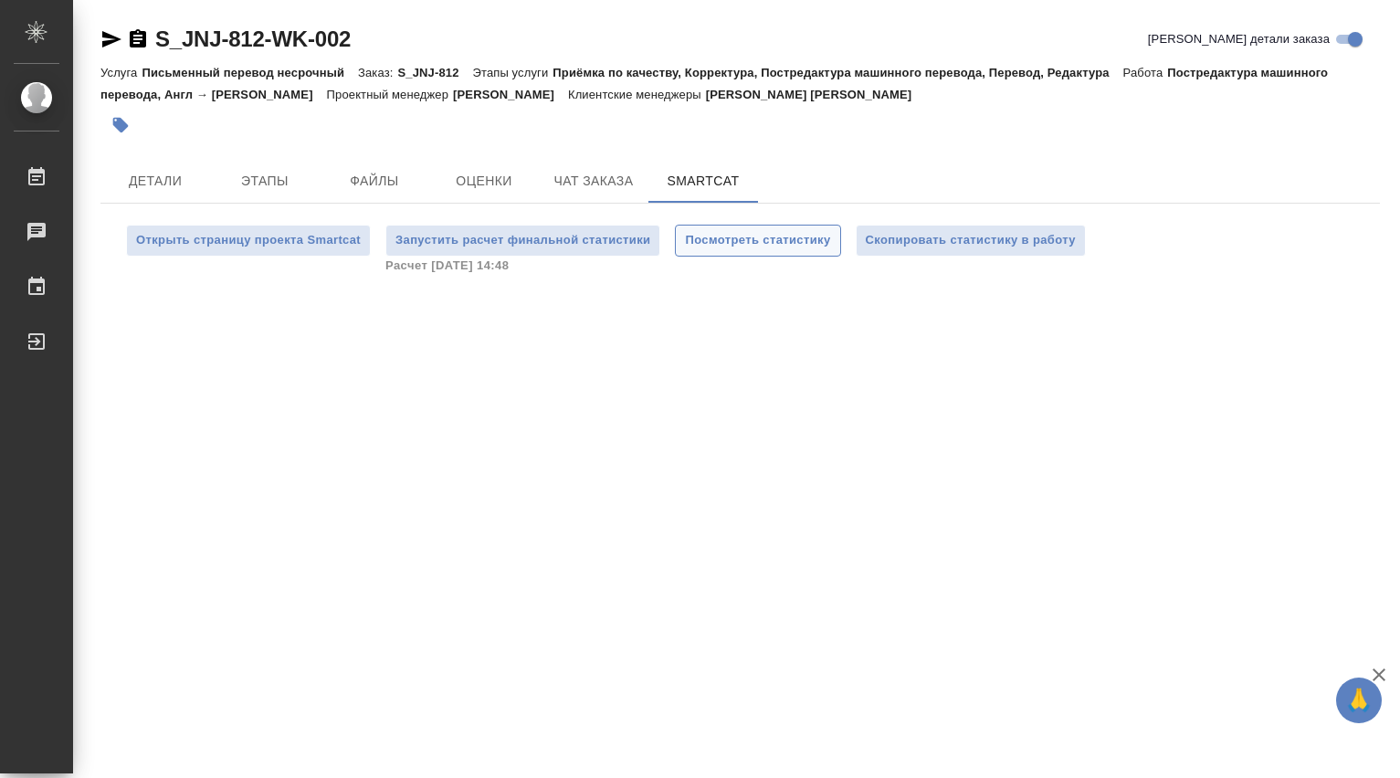
click at [757, 239] on span "Посмотреть статистику" at bounding box center [757, 240] width 145 height 21
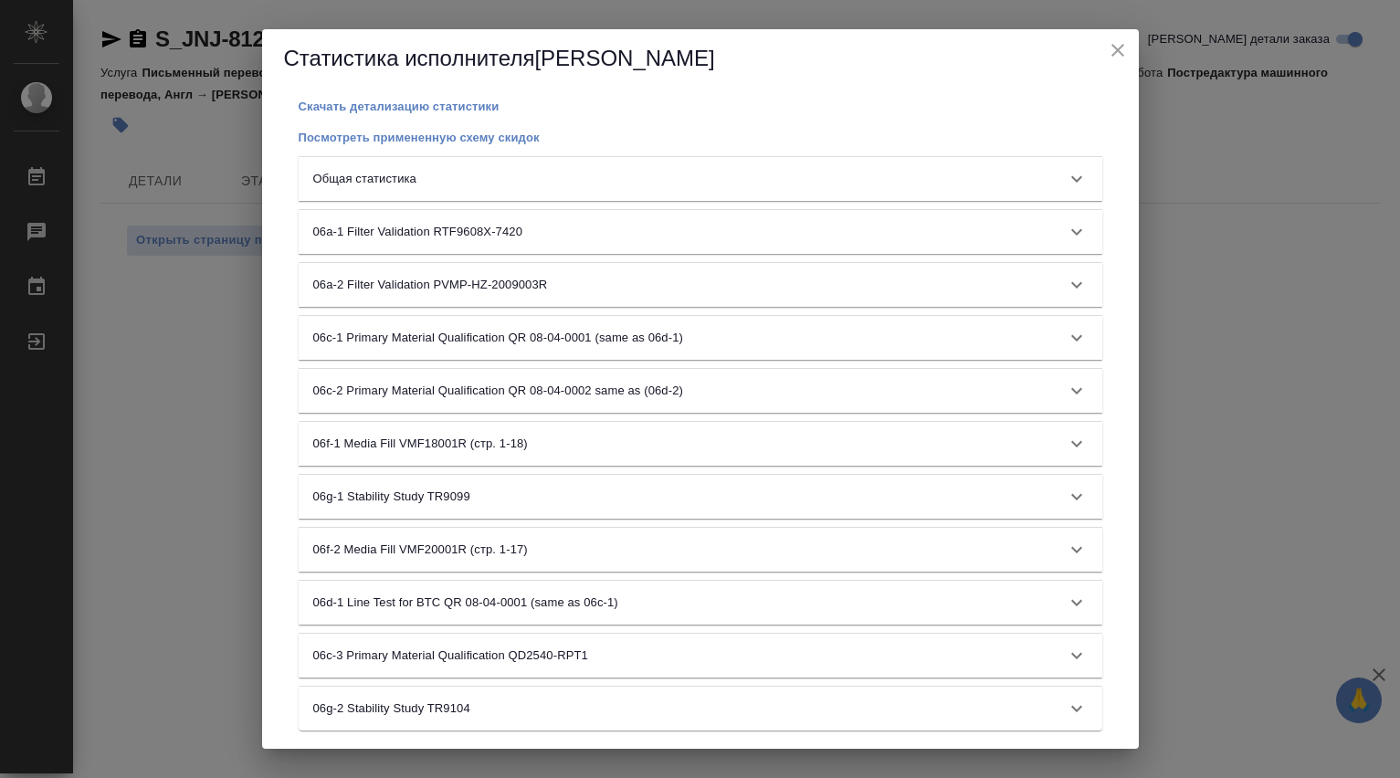
click at [1072, 181] on icon at bounding box center [1077, 179] width 11 height 6
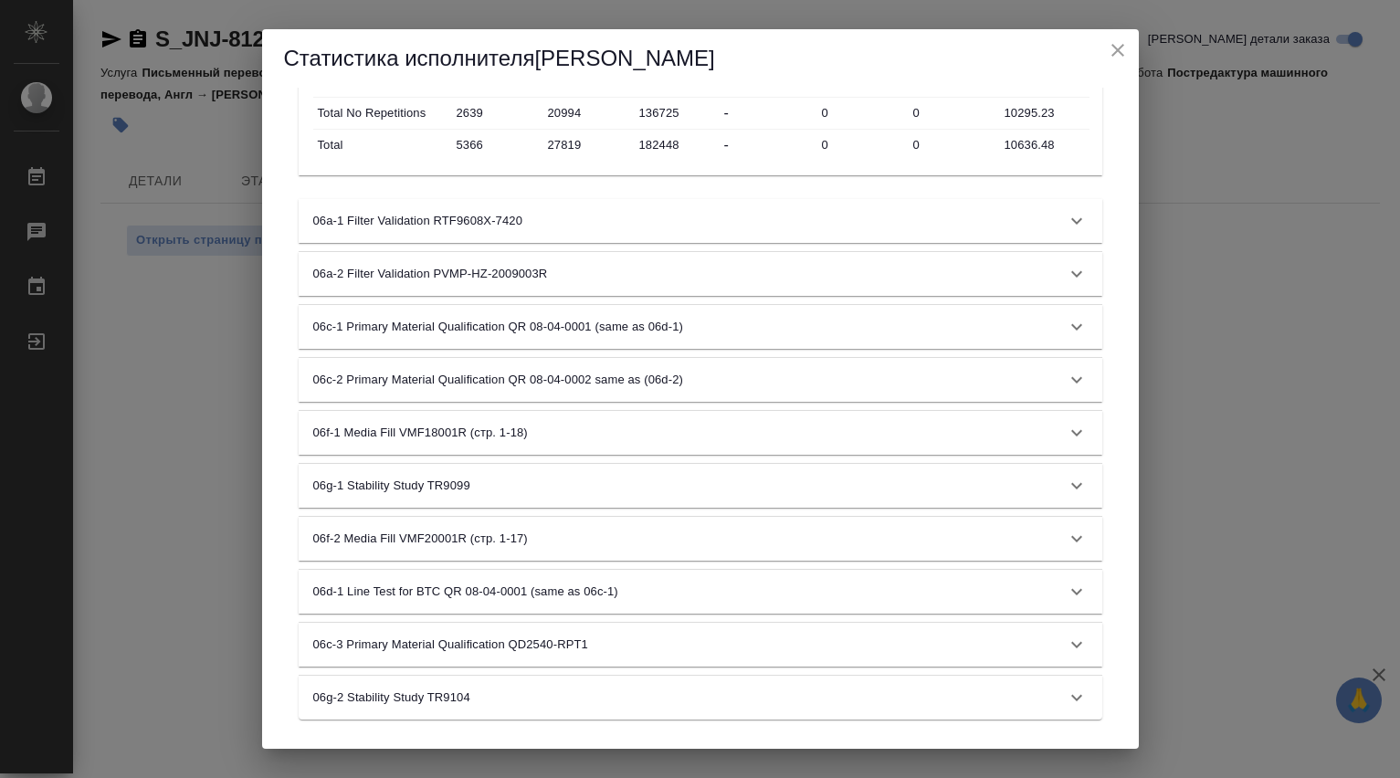
scroll to position [1105, 0]
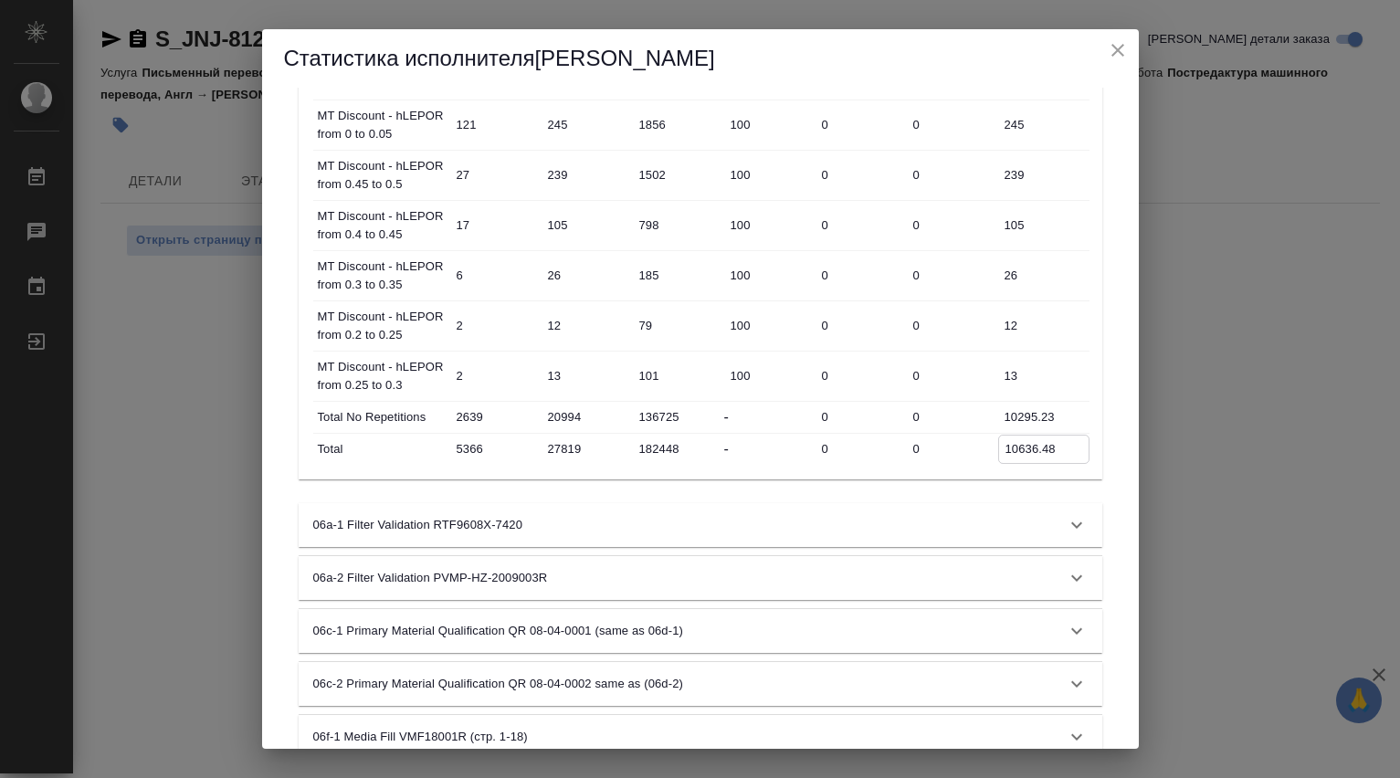
drag, startPoint x: 1005, startPoint y: 449, endPoint x: 1062, endPoint y: 448, distance: 56.6
click at [1062, 448] on input "10636.48" at bounding box center [1044, 449] width 90 height 26
drag, startPoint x: 1124, startPoint y: 48, endPoint x: 1007, endPoint y: 5, distance: 124.6
click at [1124, 49] on icon "close" at bounding box center [1118, 50] width 22 height 22
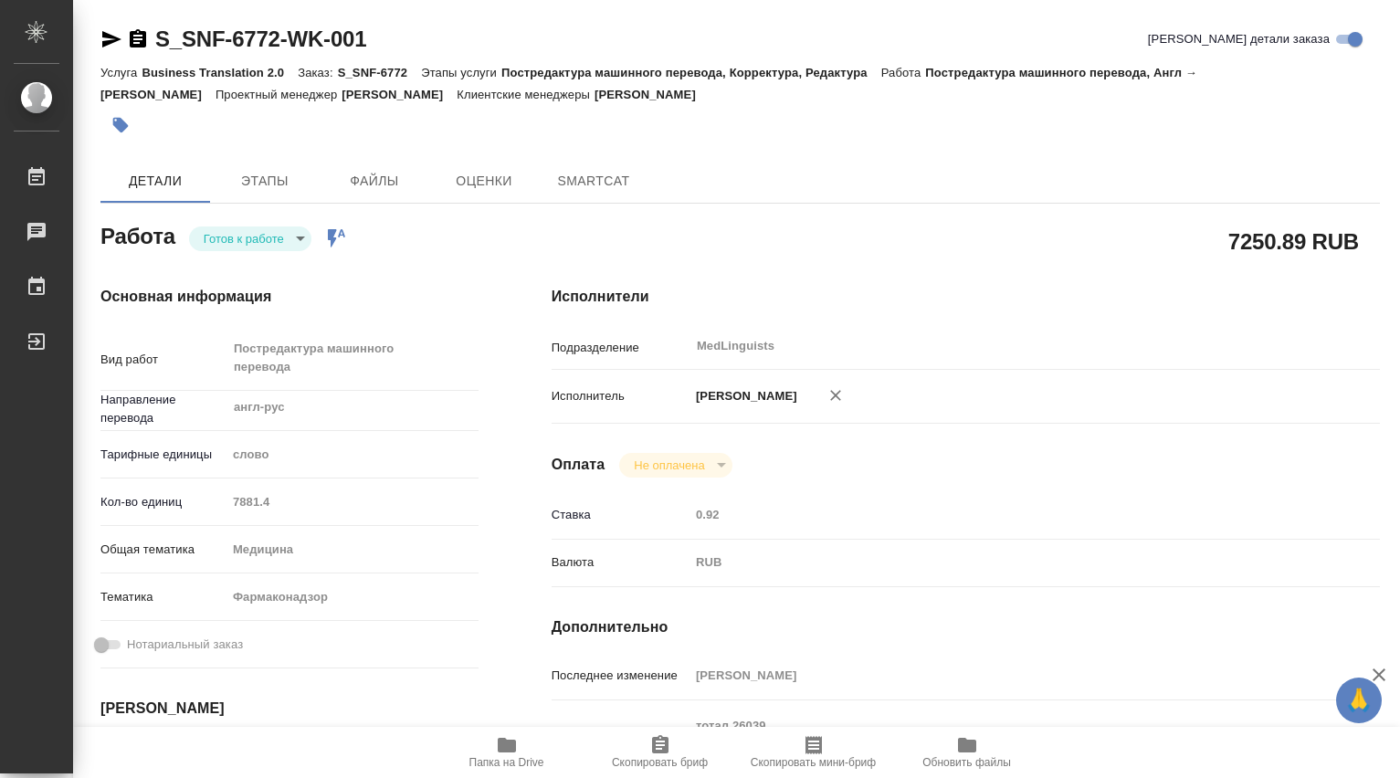
type textarea "x"
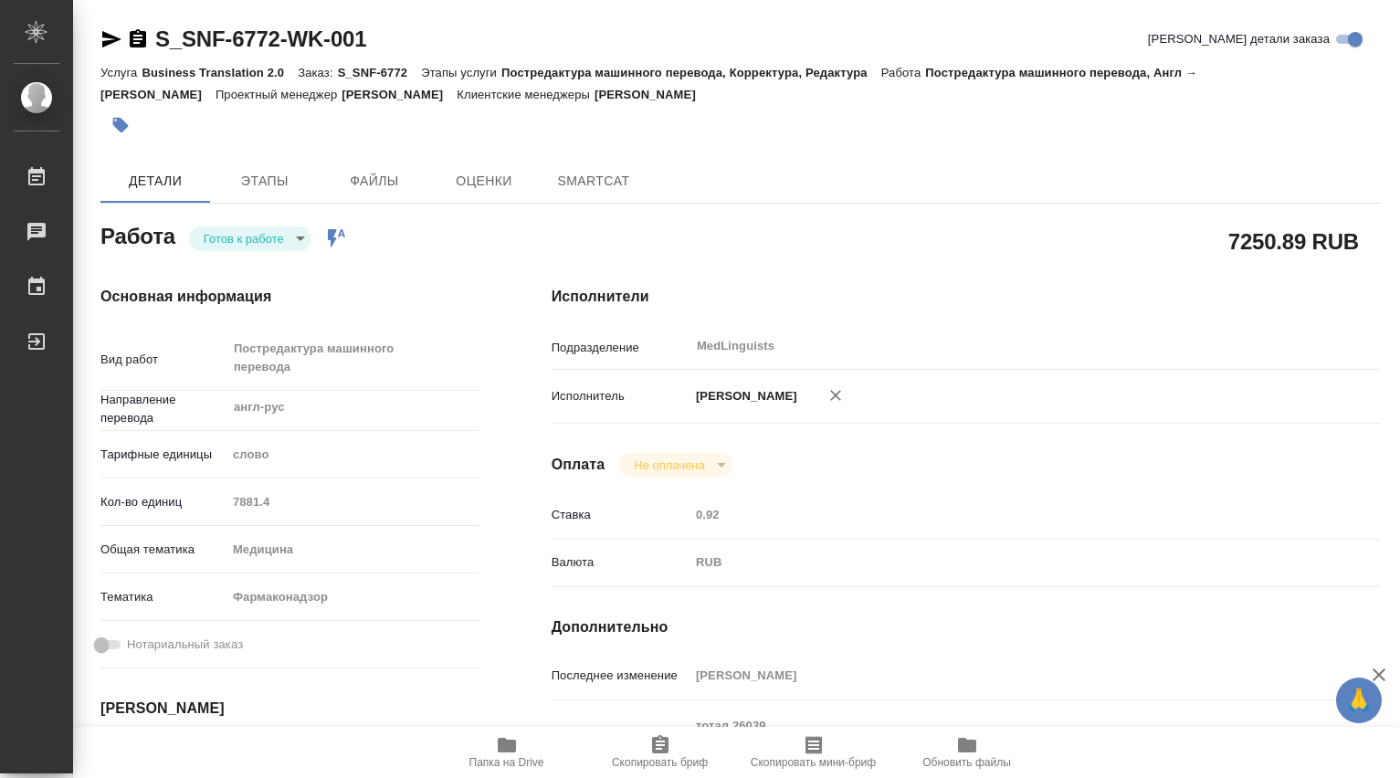
type textarea "x"
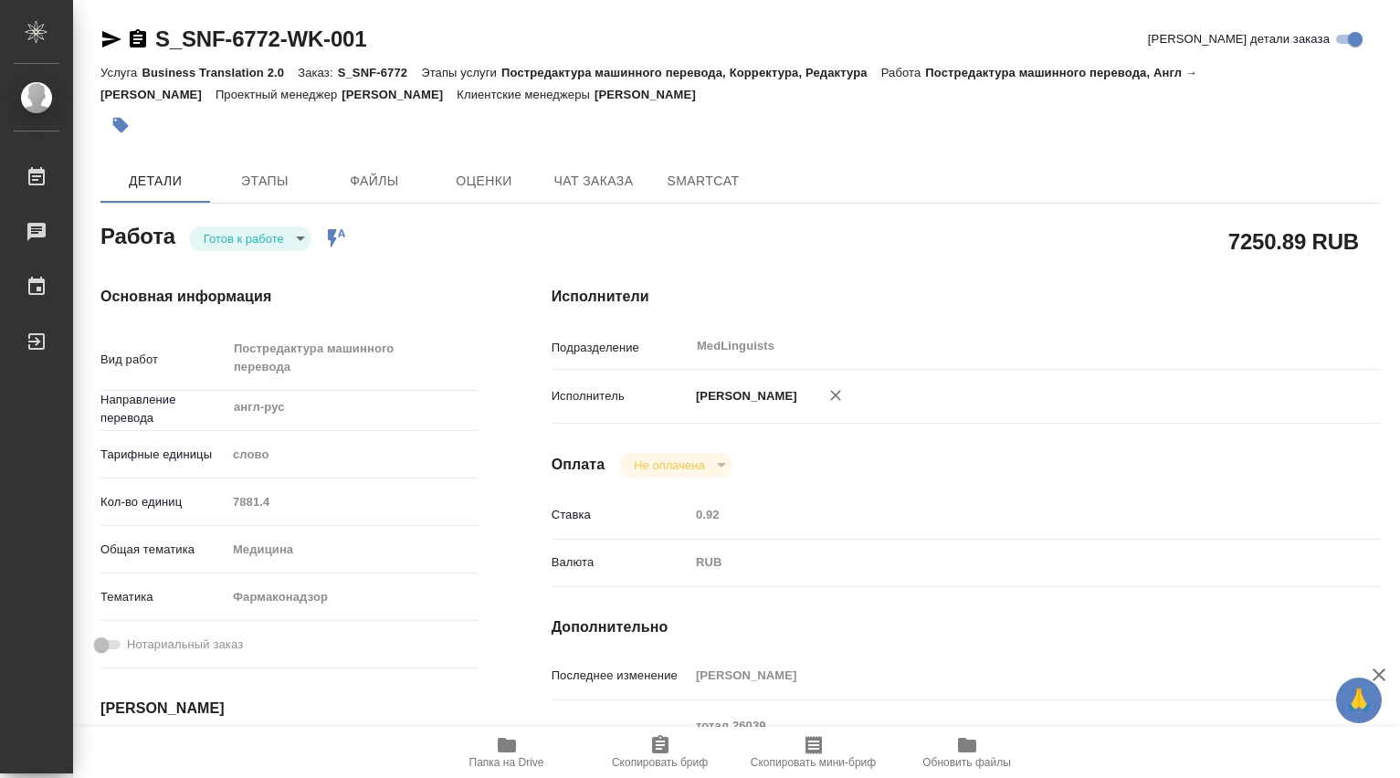
type textarea "x"
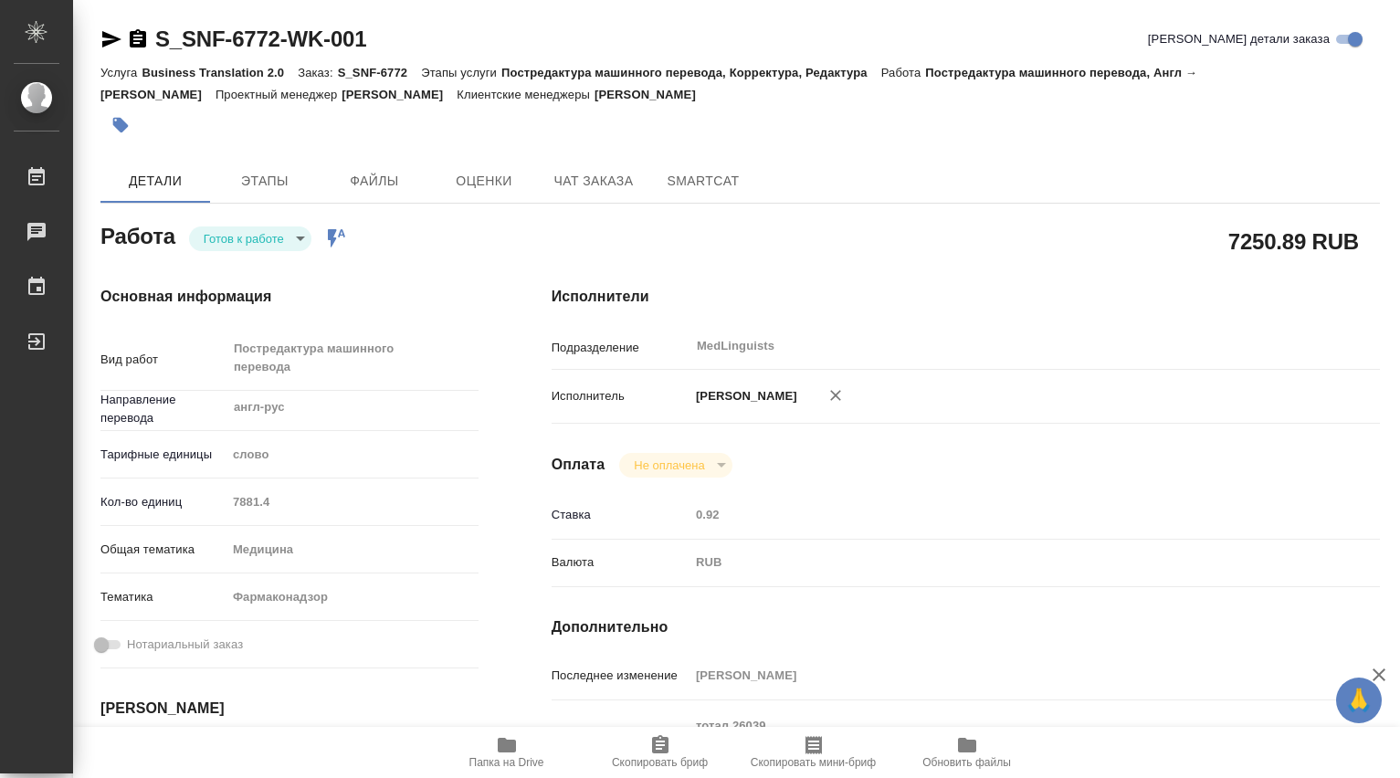
type textarea "x"
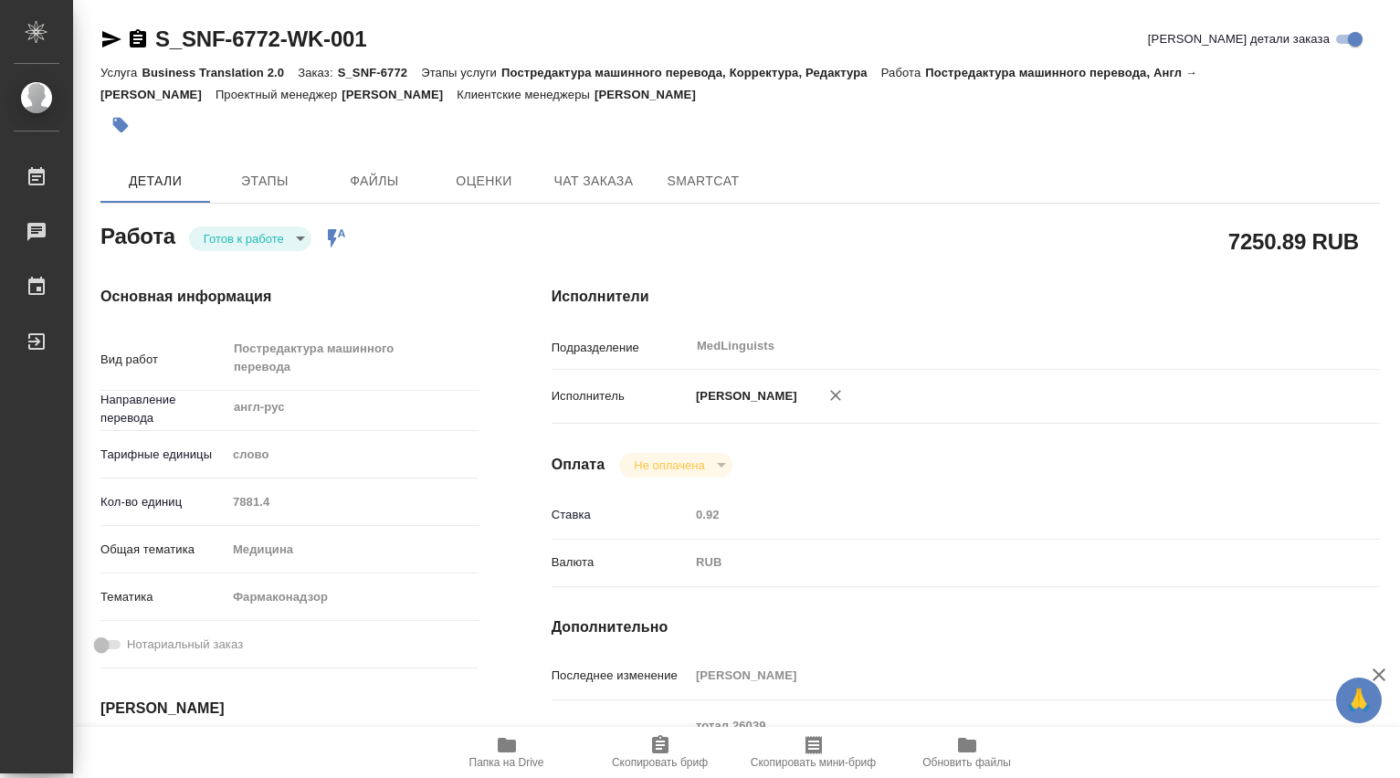
click at [306, 239] on body "🙏 .cls-1 fill:#fff; AWATERA Dmitrieva Olga Работы 0 Чаты График Выйти S_SNF-677…" at bounding box center [700, 389] width 1400 height 778
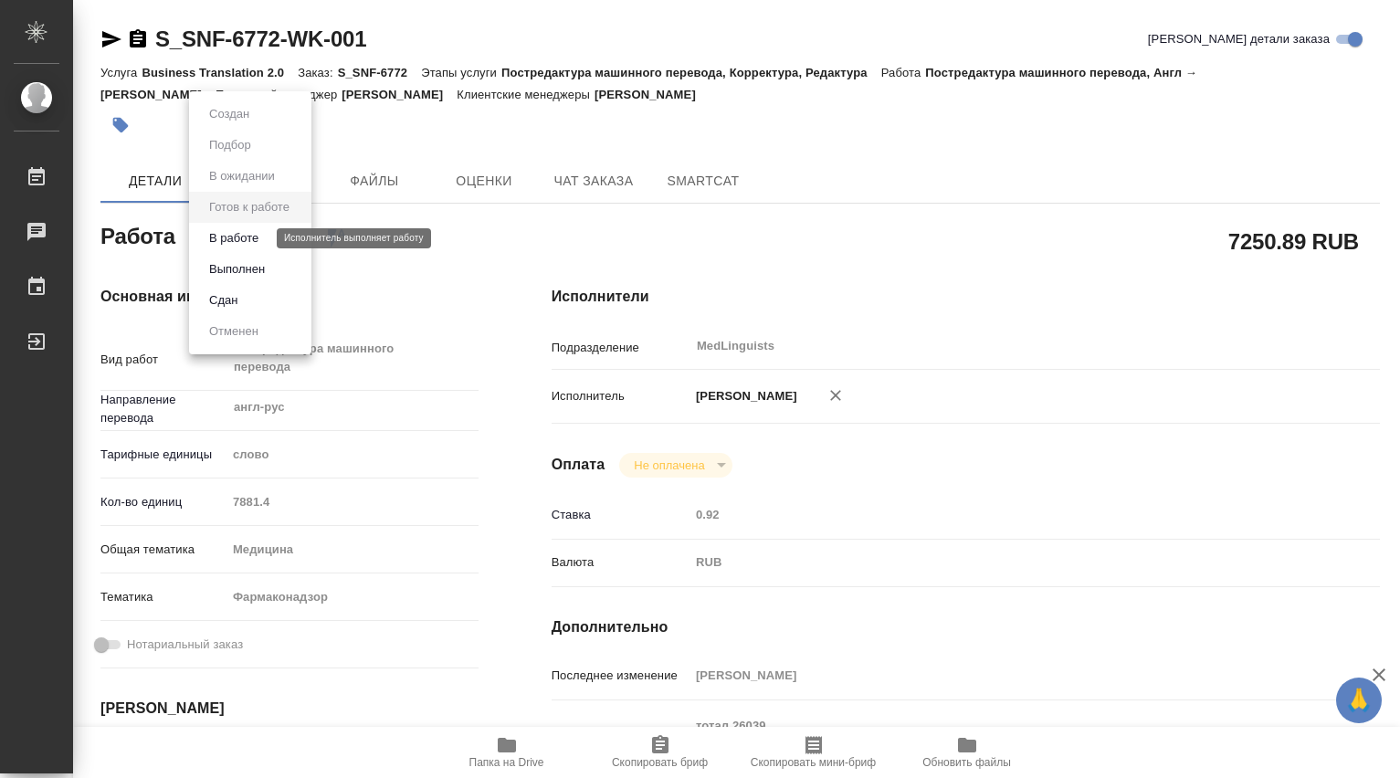
click at [260, 236] on button "В работе" at bounding box center [234, 238] width 60 height 20
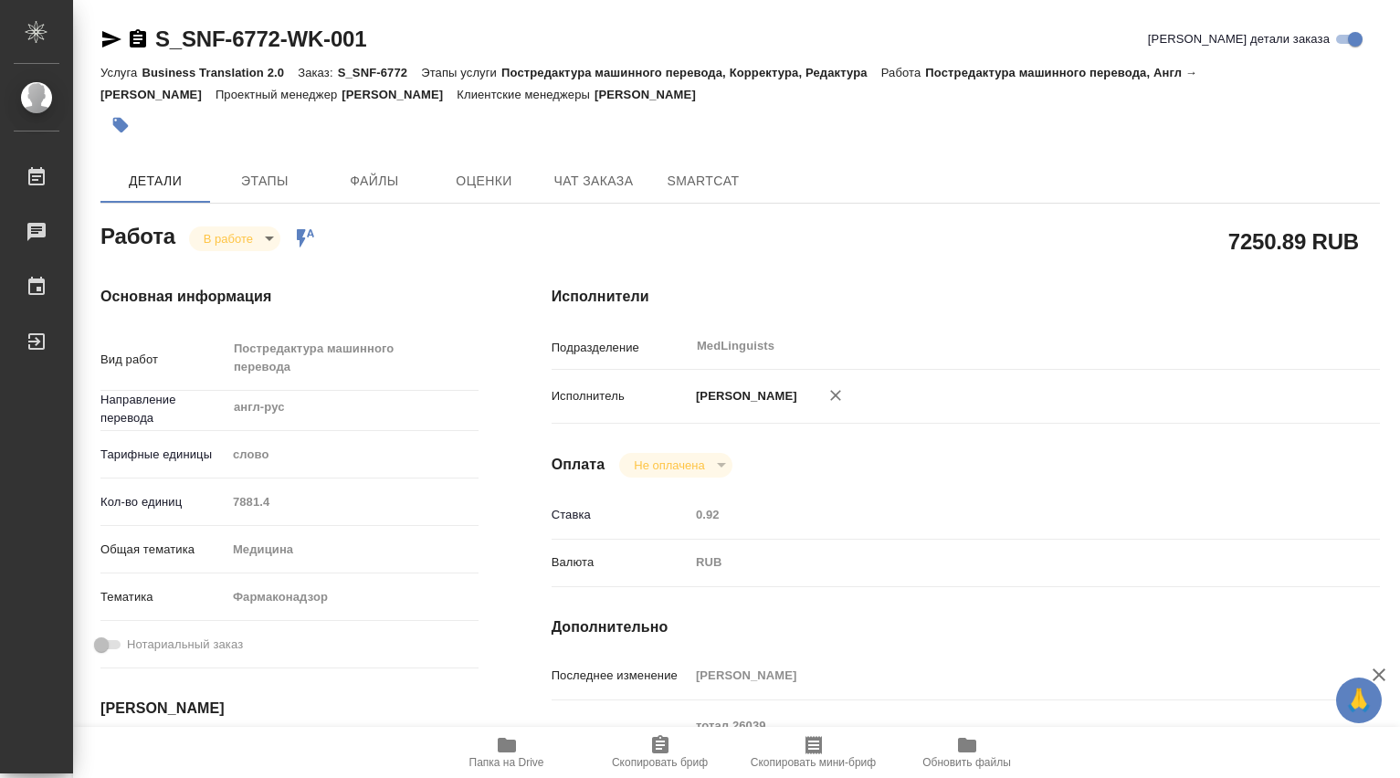
type textarea "x"
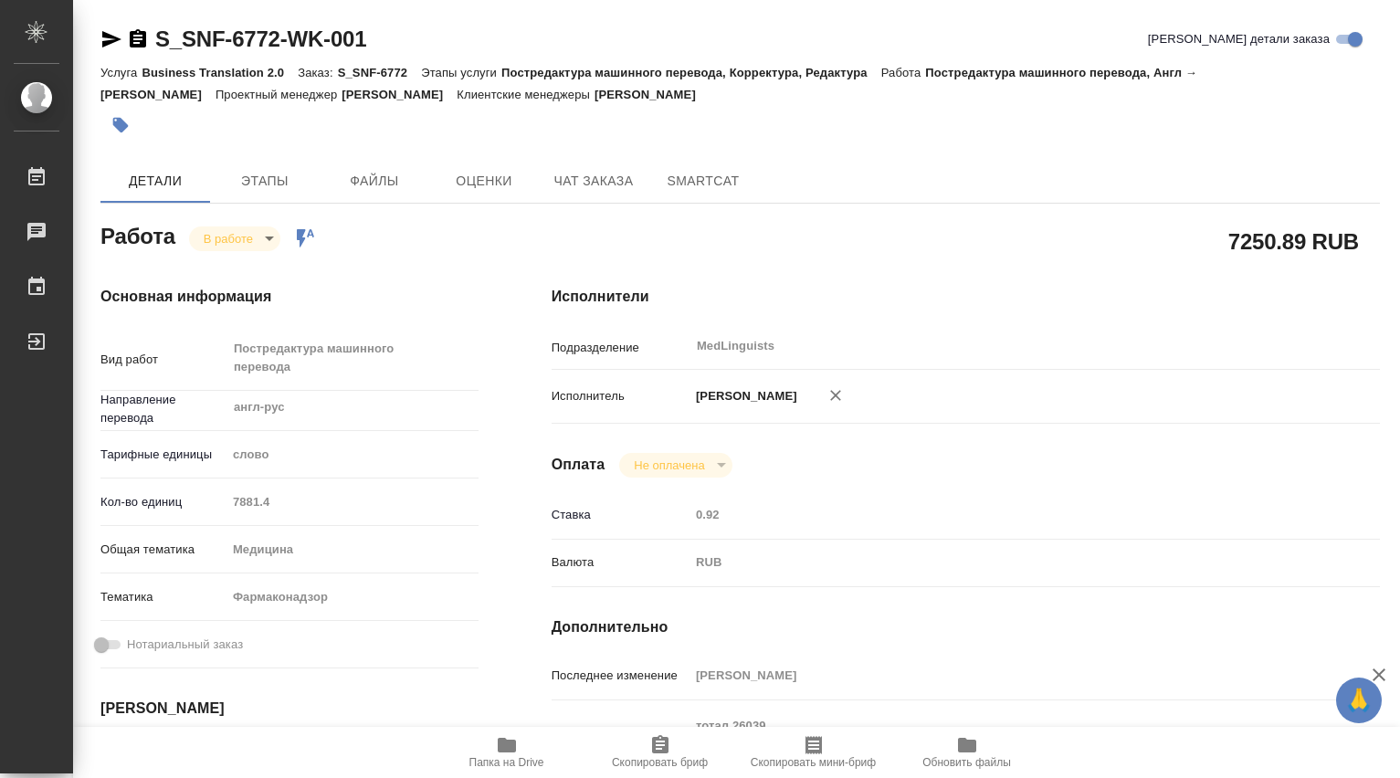
type textarea "x"
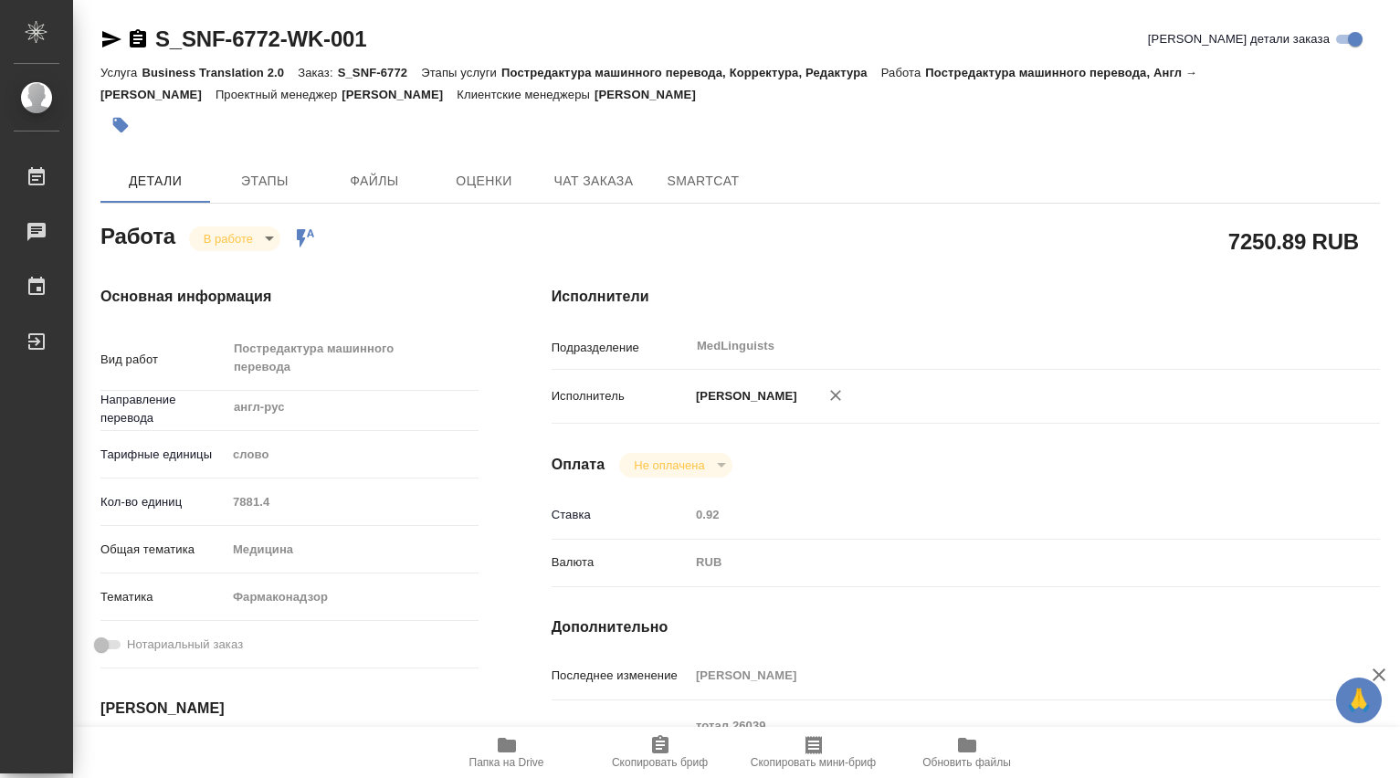
type textarea "x"
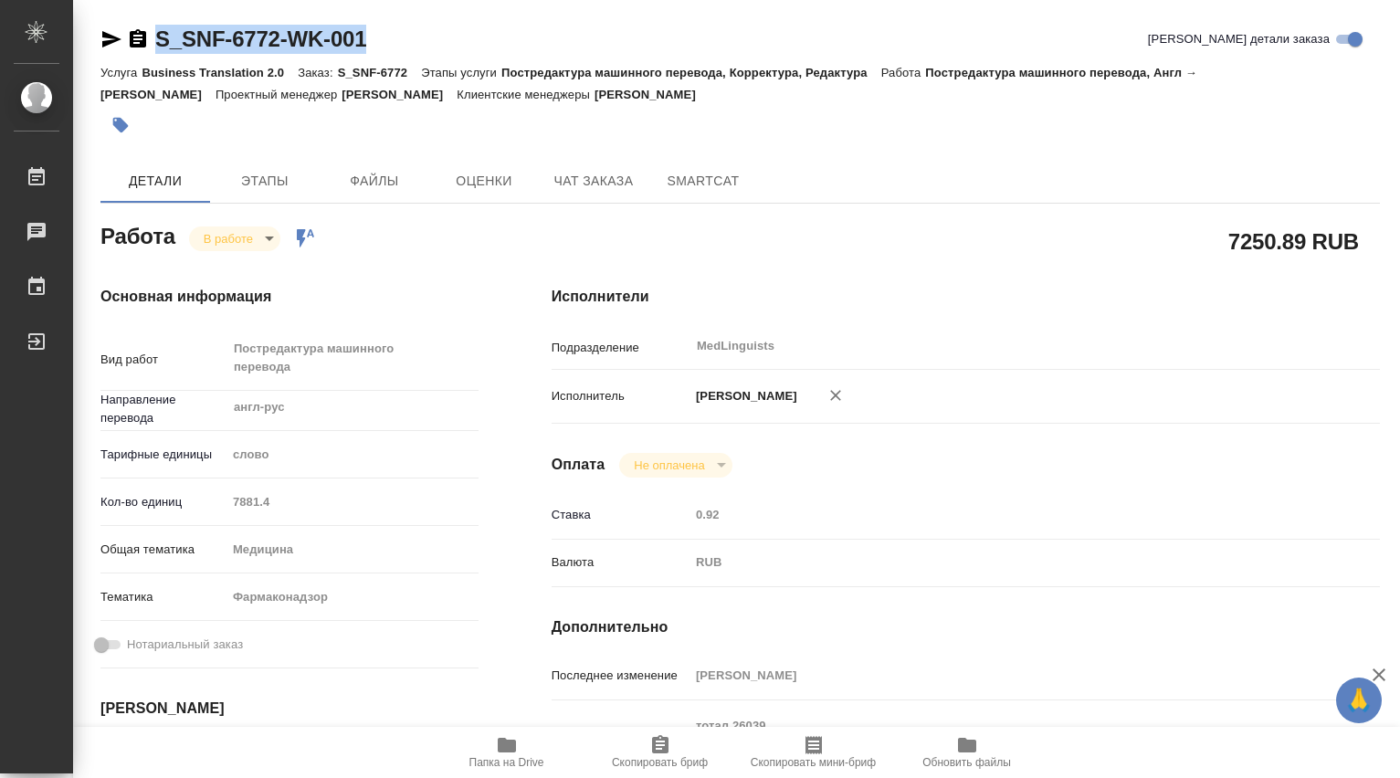
drag, startPoint x: 396, startPoint y: 37, endPoint x: 126, endPoint y: 42, distance: 269.5
click at [126, 42] on div "S_SNF-6772-WK-001 Кратко детали заказа" at bounding box center [740, 39] width 1280 height 29
copy link "S_SNF-6772-WK-001"
click at [505, 746] on icon "button" at bounding box center [507, 745] width 18 height 15
